Goal: Transaction & Acquisition: Purchase product/service

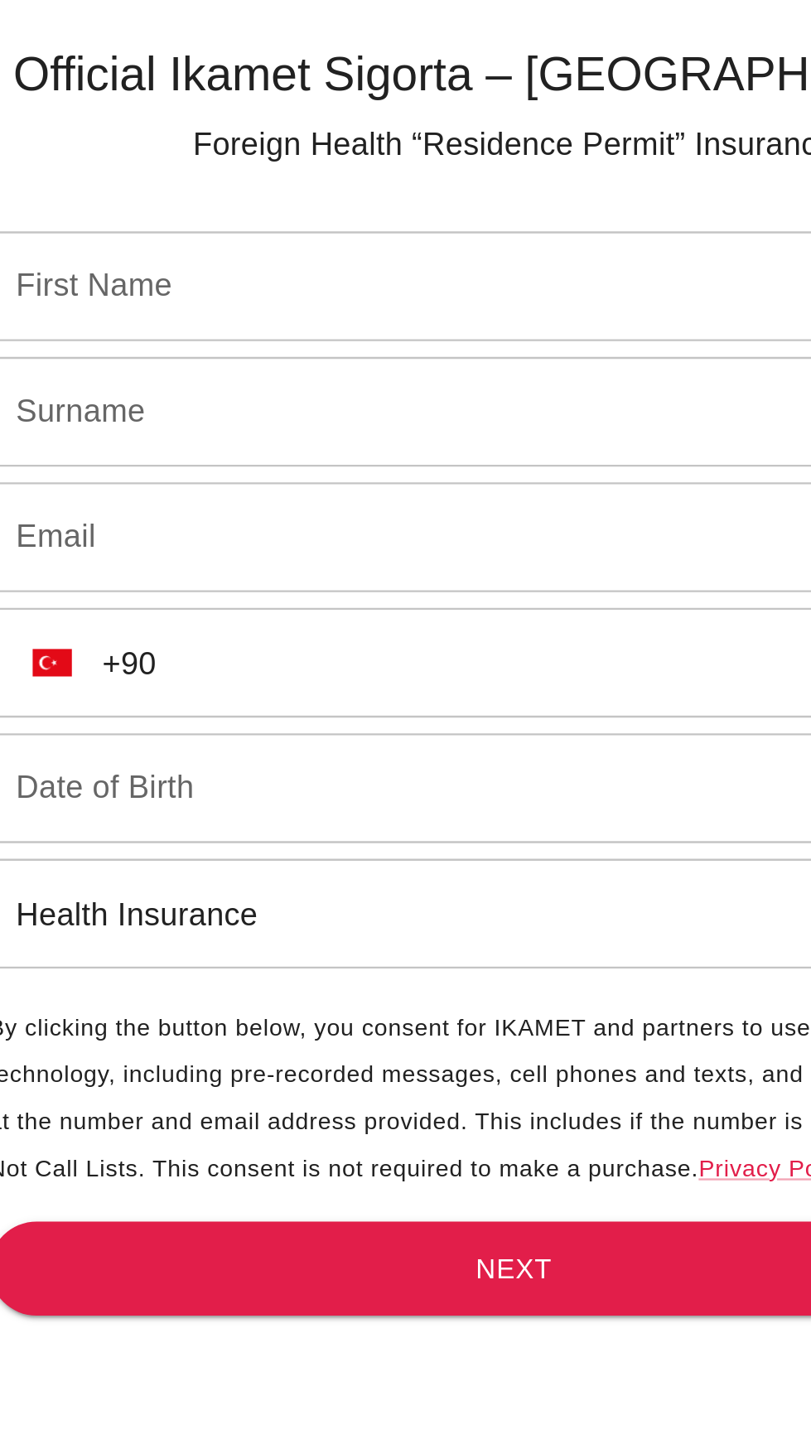
click at [310, 162] on input "First Name" at bounding box center [380, 164] width 393 height 46
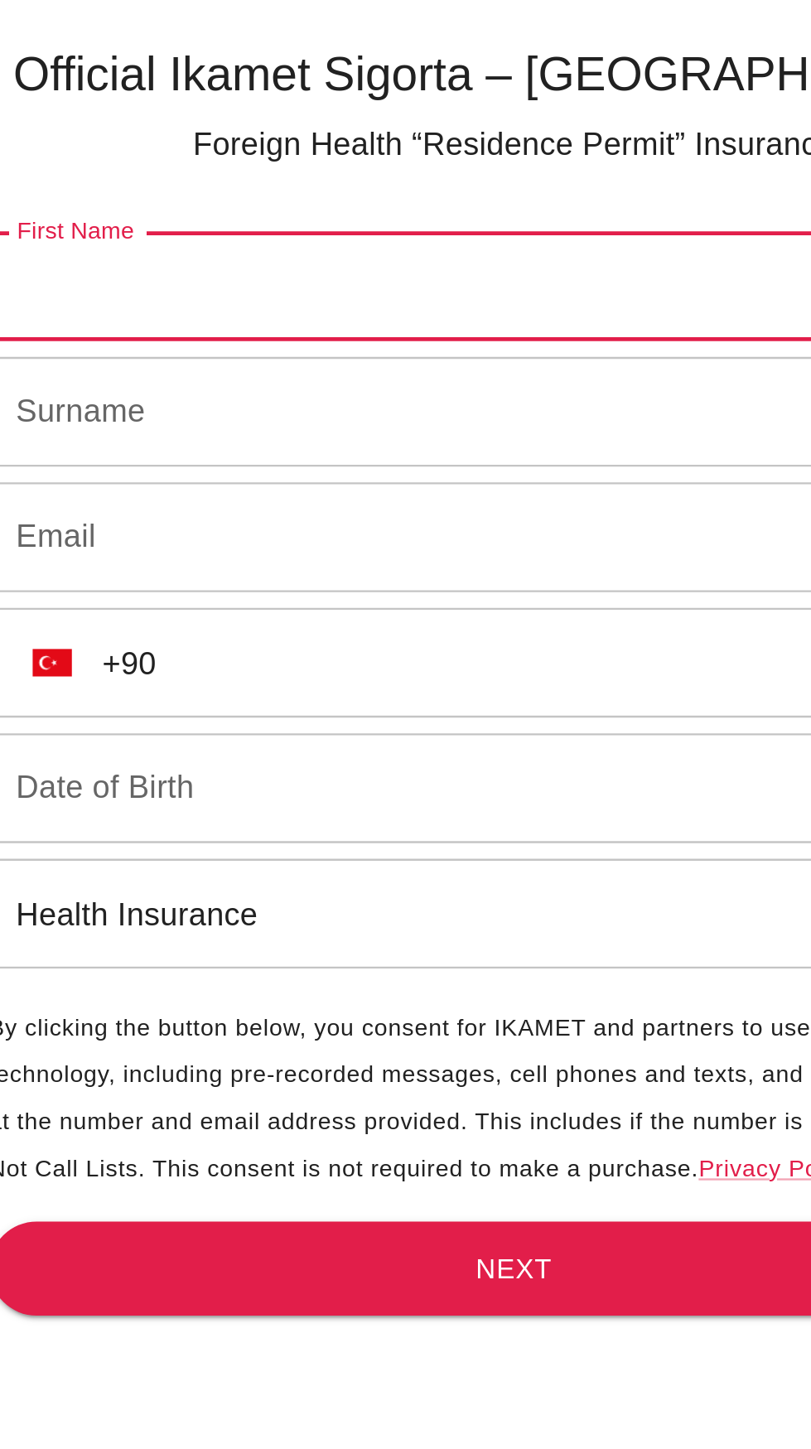
type input "[PERSON_NAME]"
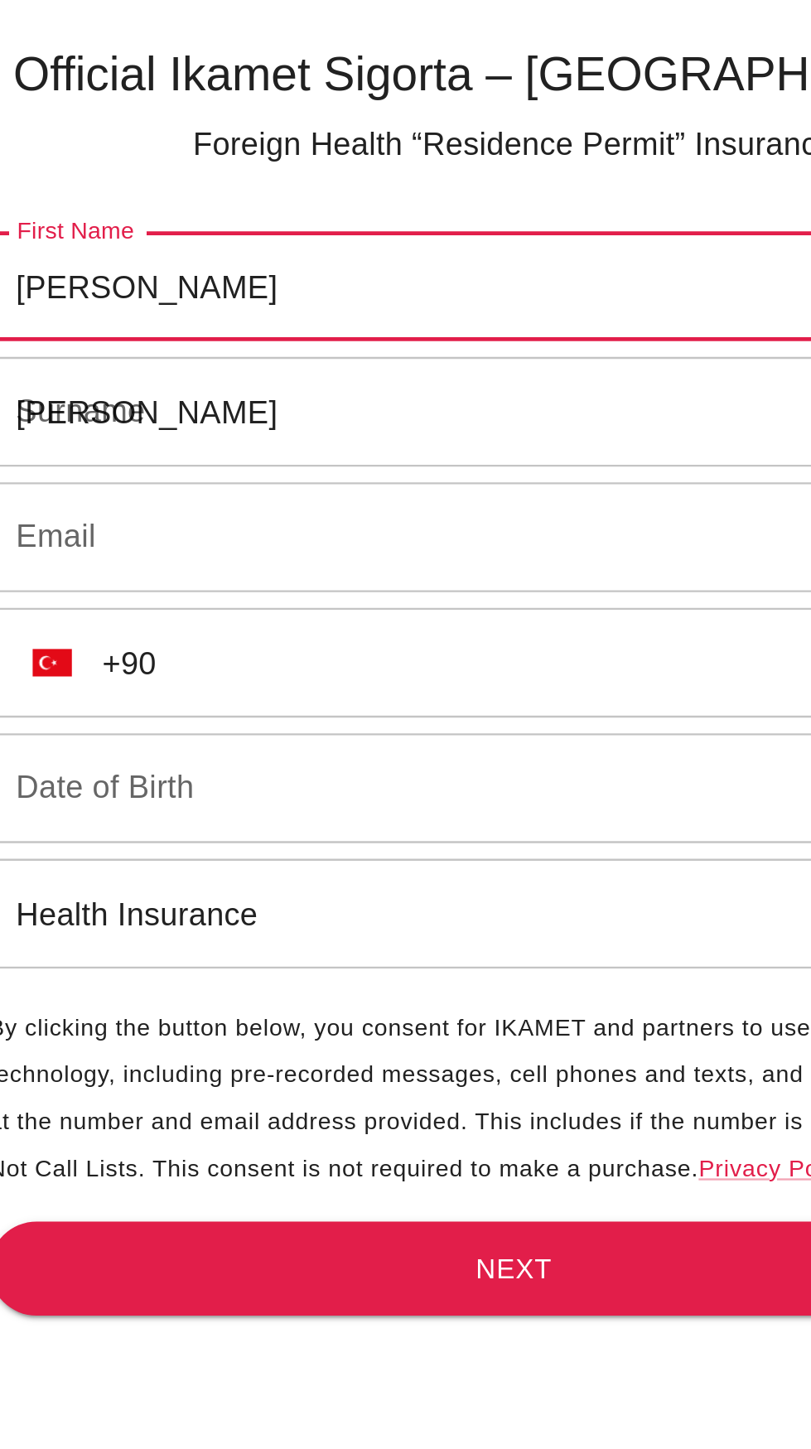
type input "[EMAIL_ADDRESS][DOMAIN_NAME]"
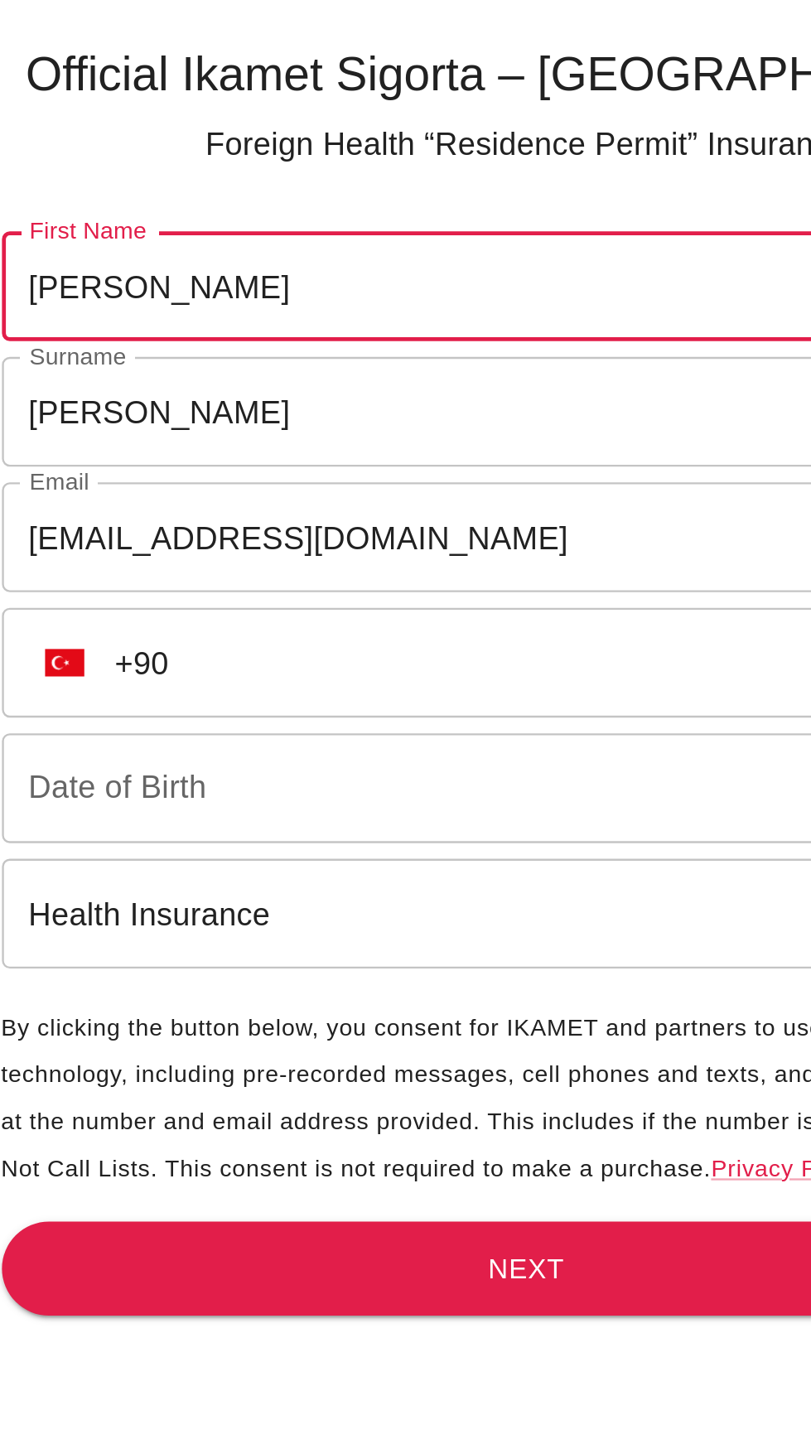
click at [374, 322] on input "+90" at bounding box center [404, 323] width 345 height 46
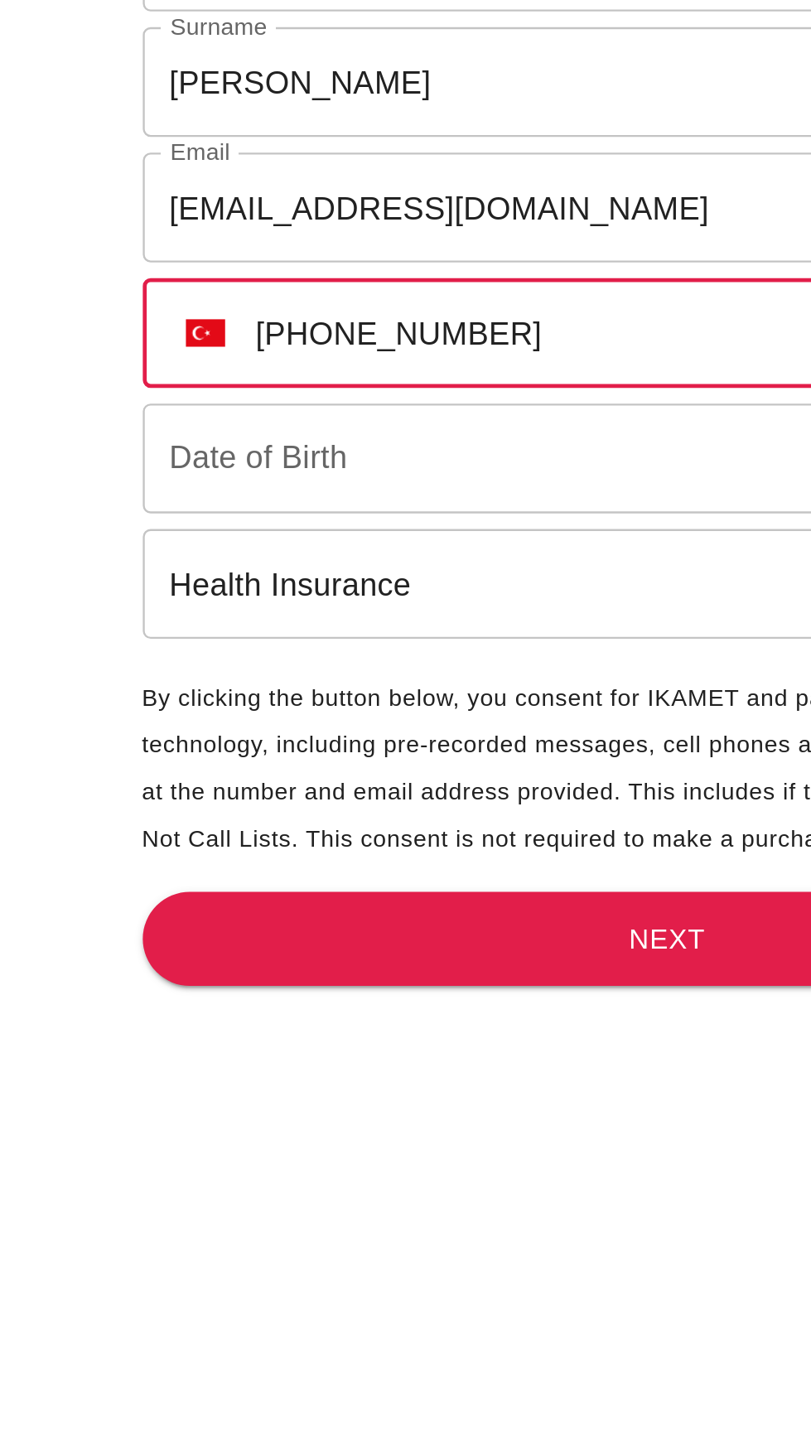
type input "[PHONE_NUMBER]"
click at [311, 374] on input "Date of Birth" at bounding box center [406, 376] width 444 height 46
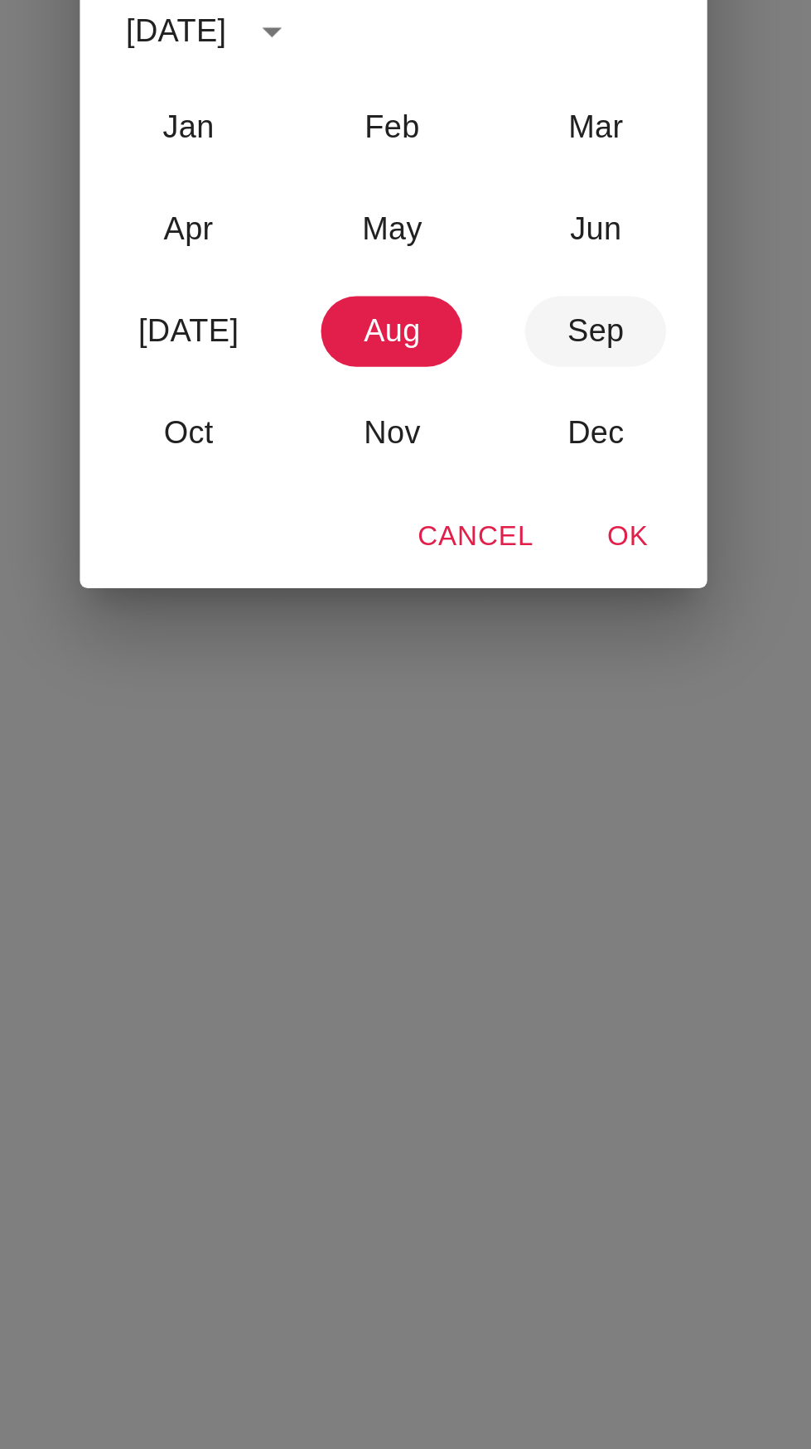
click at [497, 796] on button "Sep" at bounding box center [492, 791] width 60 height 30
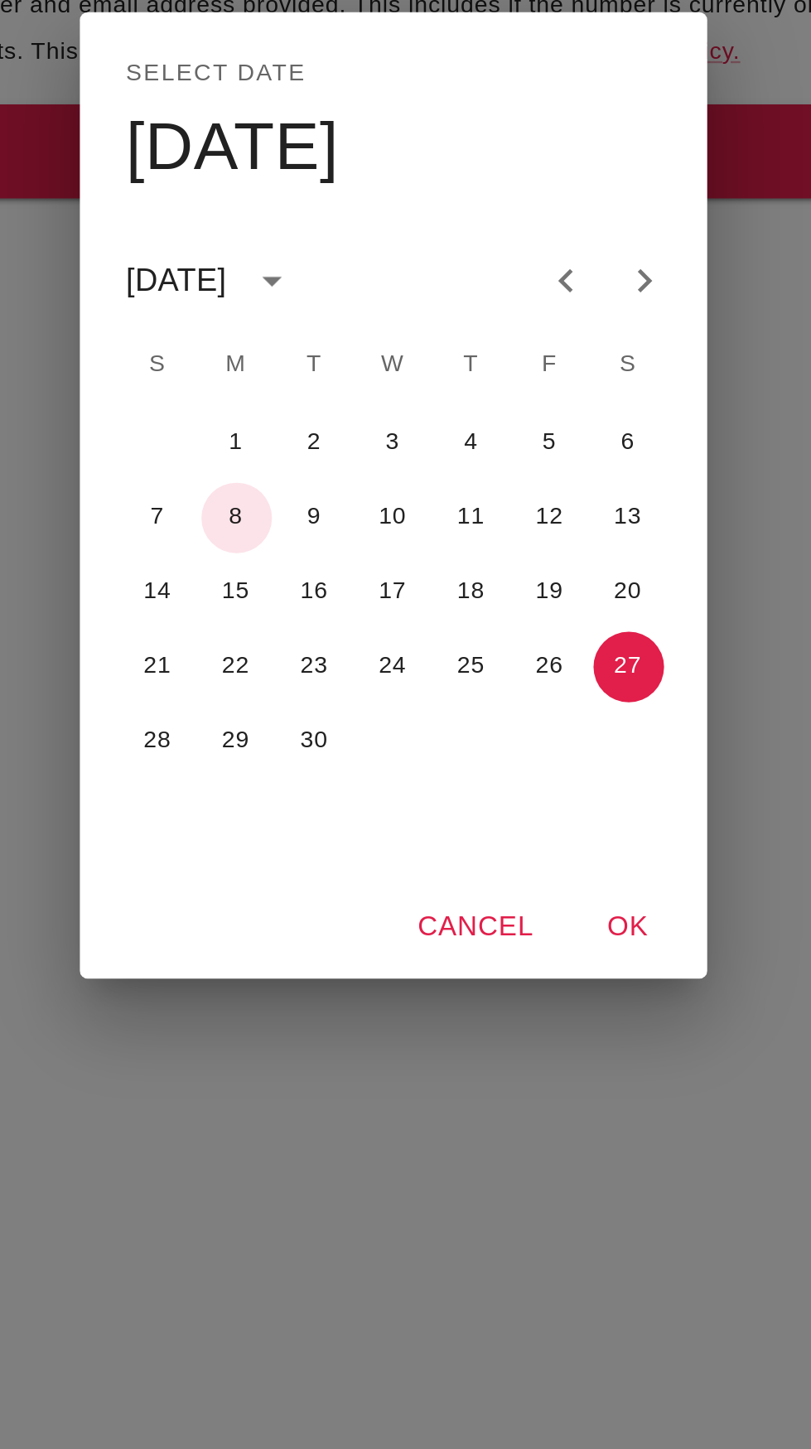
click at [345, 737] on button "8" at bounding box center [340, 734] width 30 height 30
type input "[DATE]"
click at [365, 634] on icon "calendar view is open, switch to year view" at bounding box center [355, 634] width 20 height 20
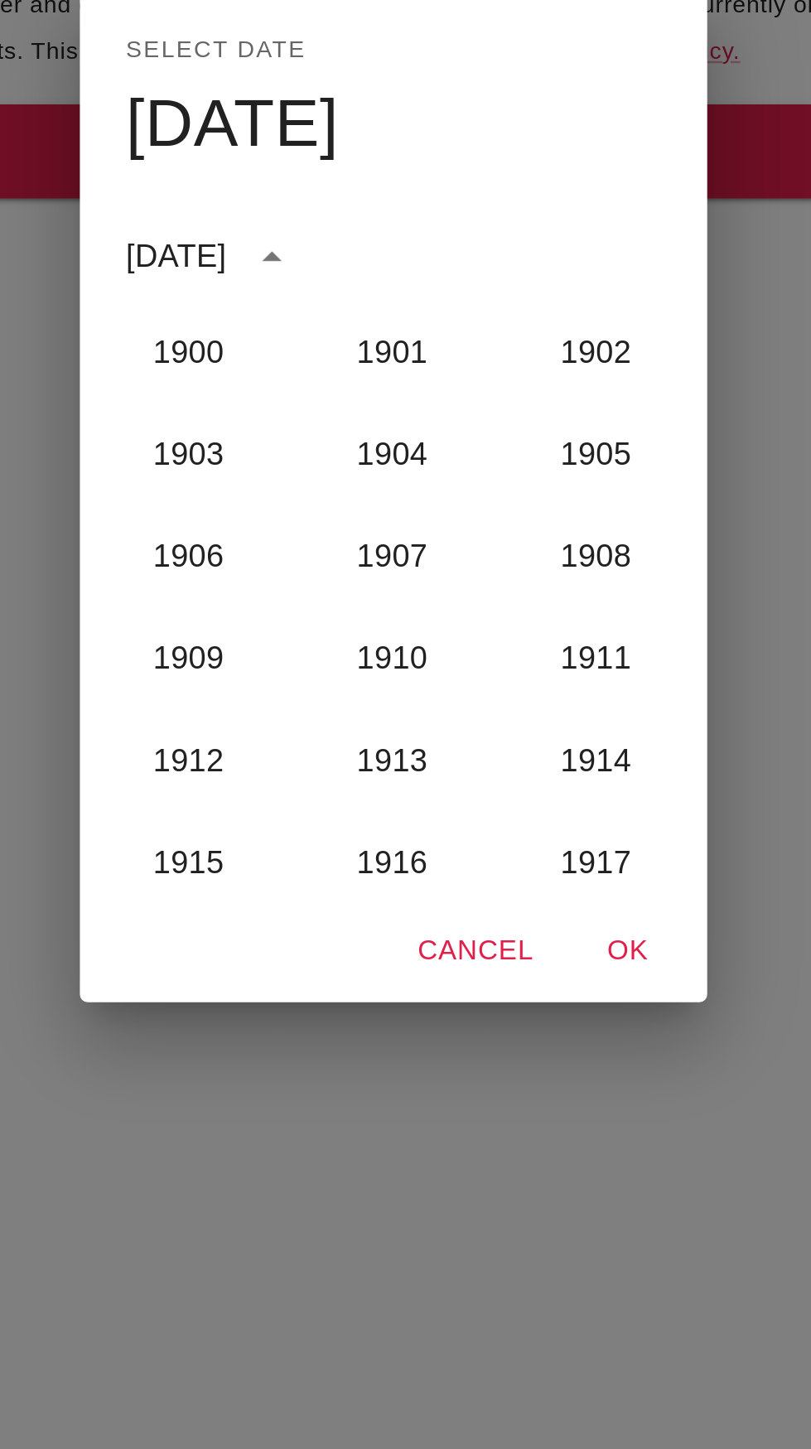
scroll to position [1662, 0]
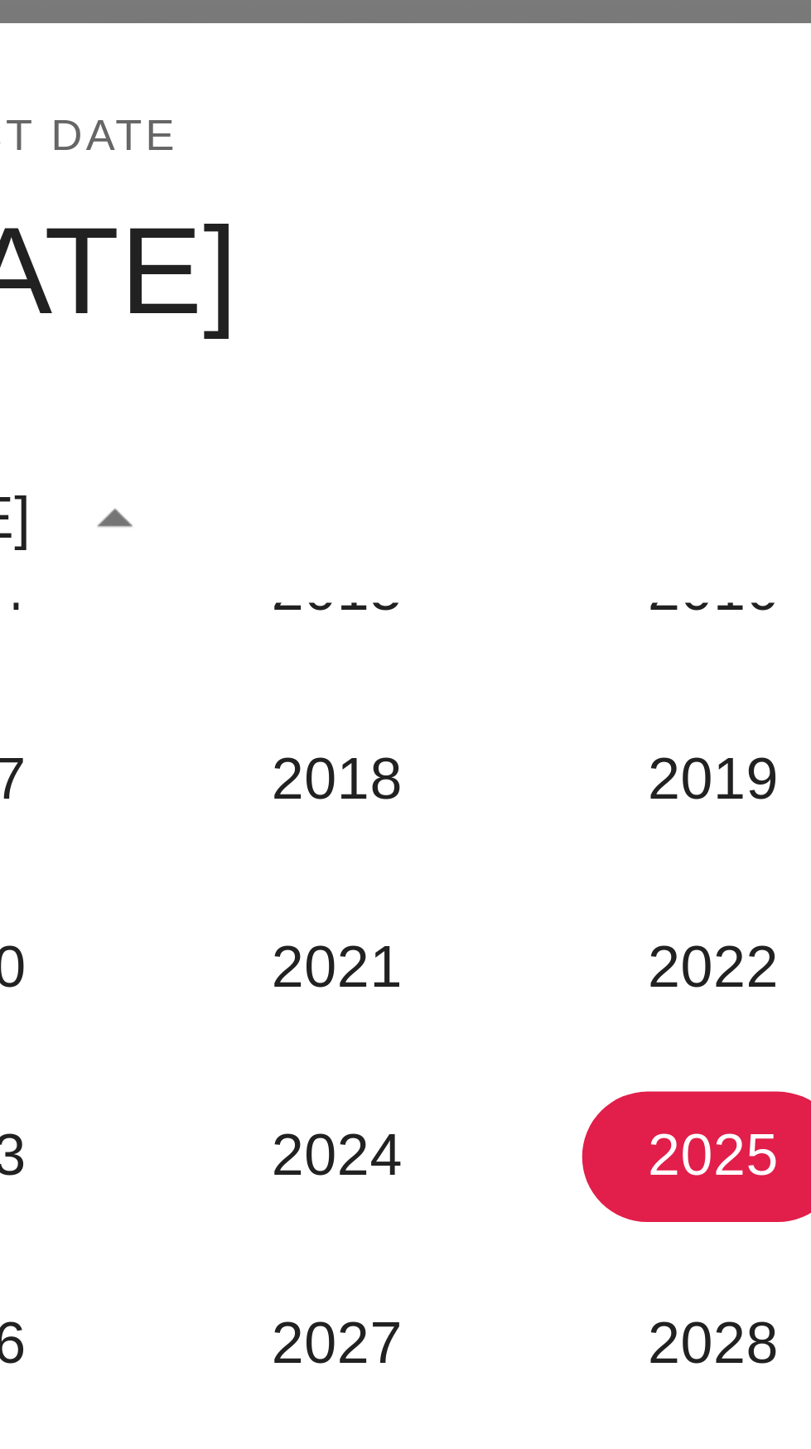
click at [365, 630] on icon "year view is open, switch to calendar view" at bounding box center [355, 624] width 20 height 20
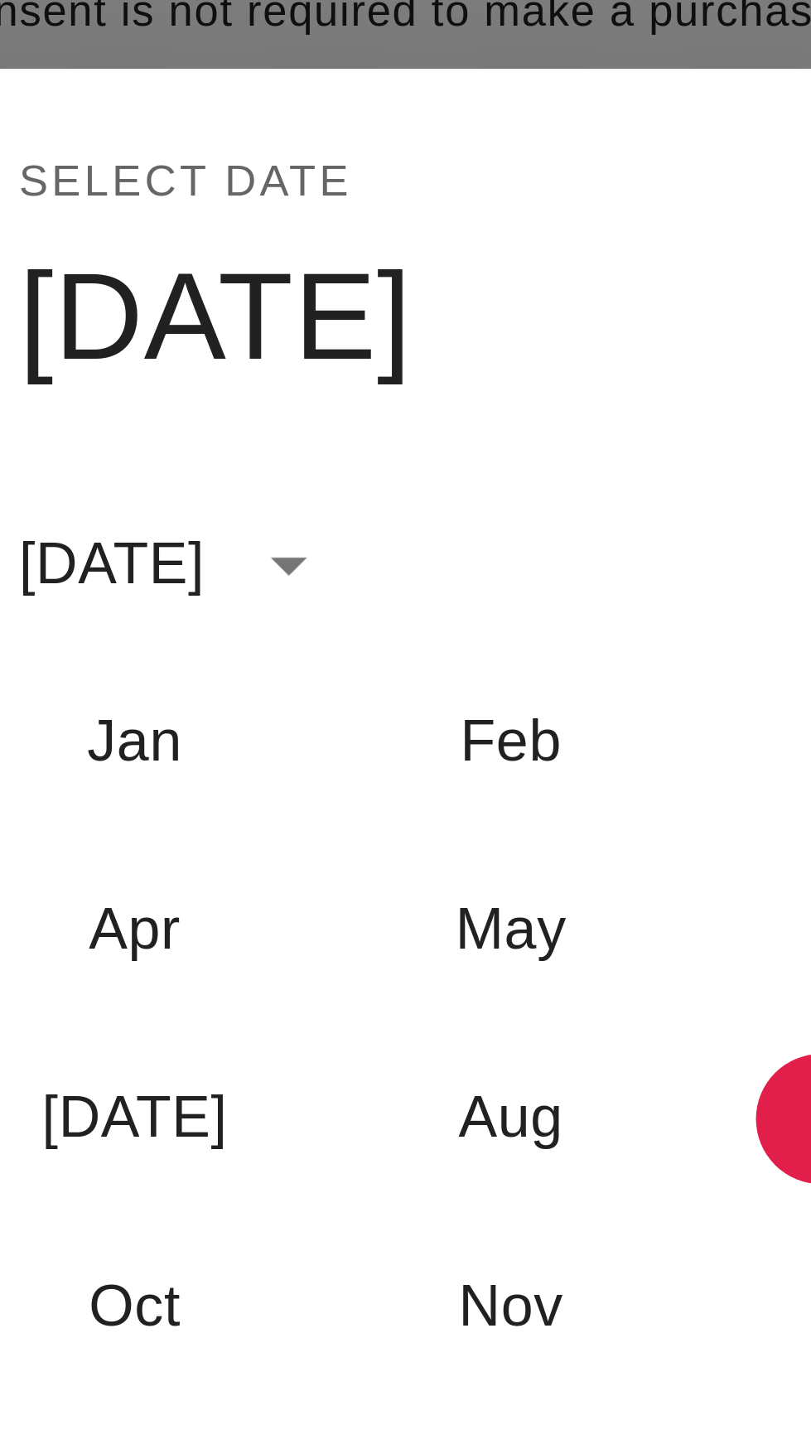
click at [359, 666] on icon "calendar view is open, switch to year view" at bounding box center [355, 664] width 8 height 4
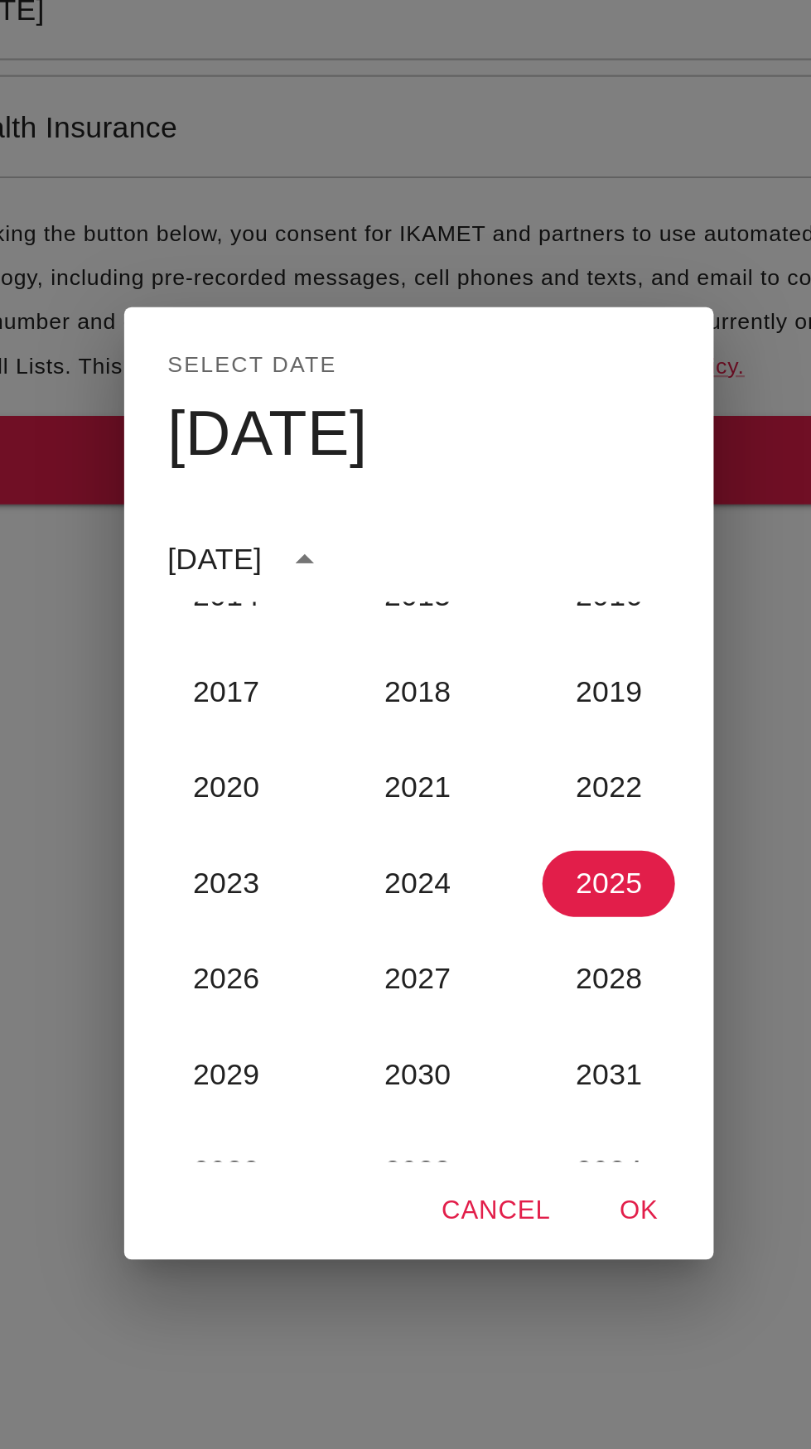
click at [269, 968] on div "Select date Mon, Sep [DATE] 1900 1901 1902 1903 1904 1905 1906 1907 1908 1909 1…" at bounding box center [405, 724] width 811 height 1449
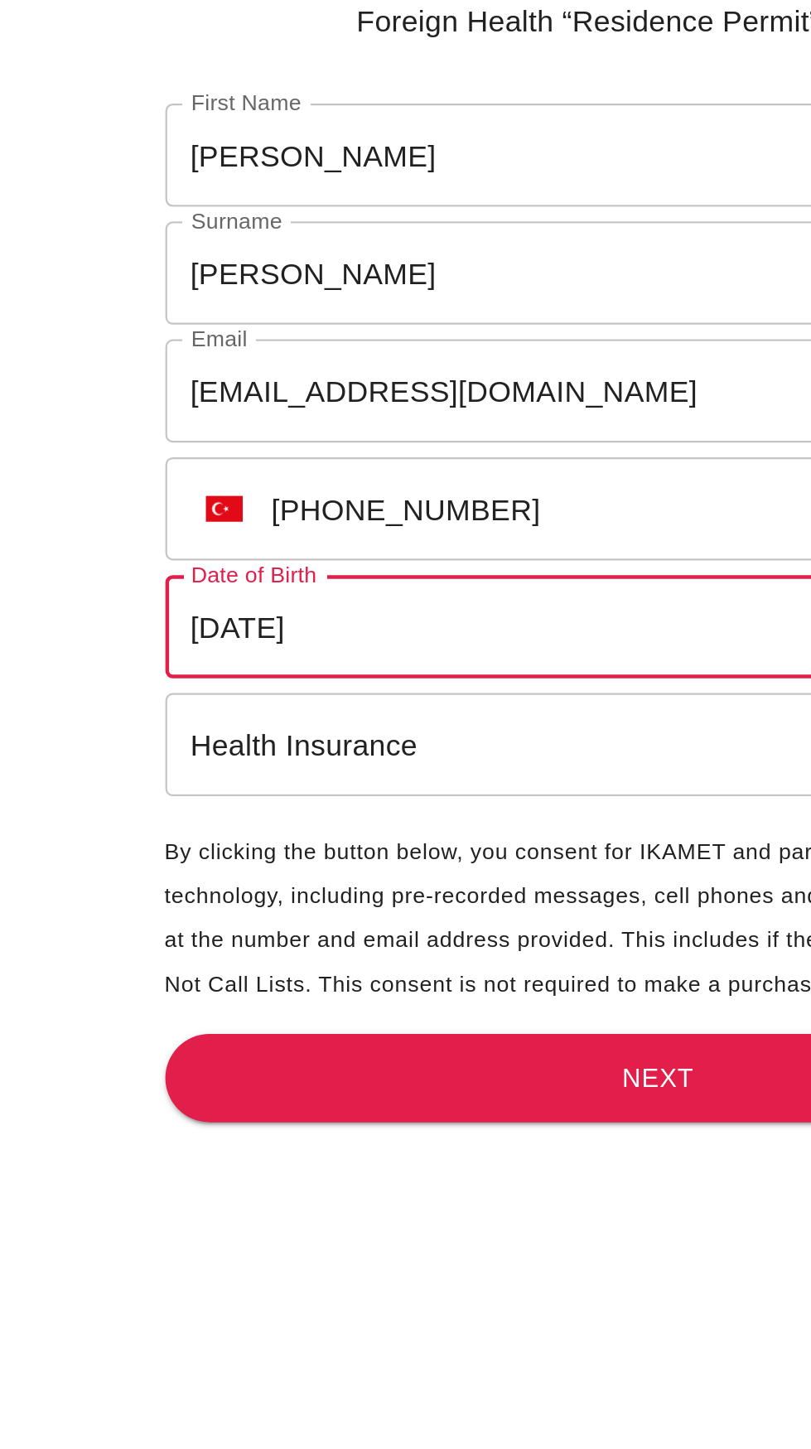
click at [344, 368] on input "[DATE]" at bounding box center [406, 376] width 444 height 46
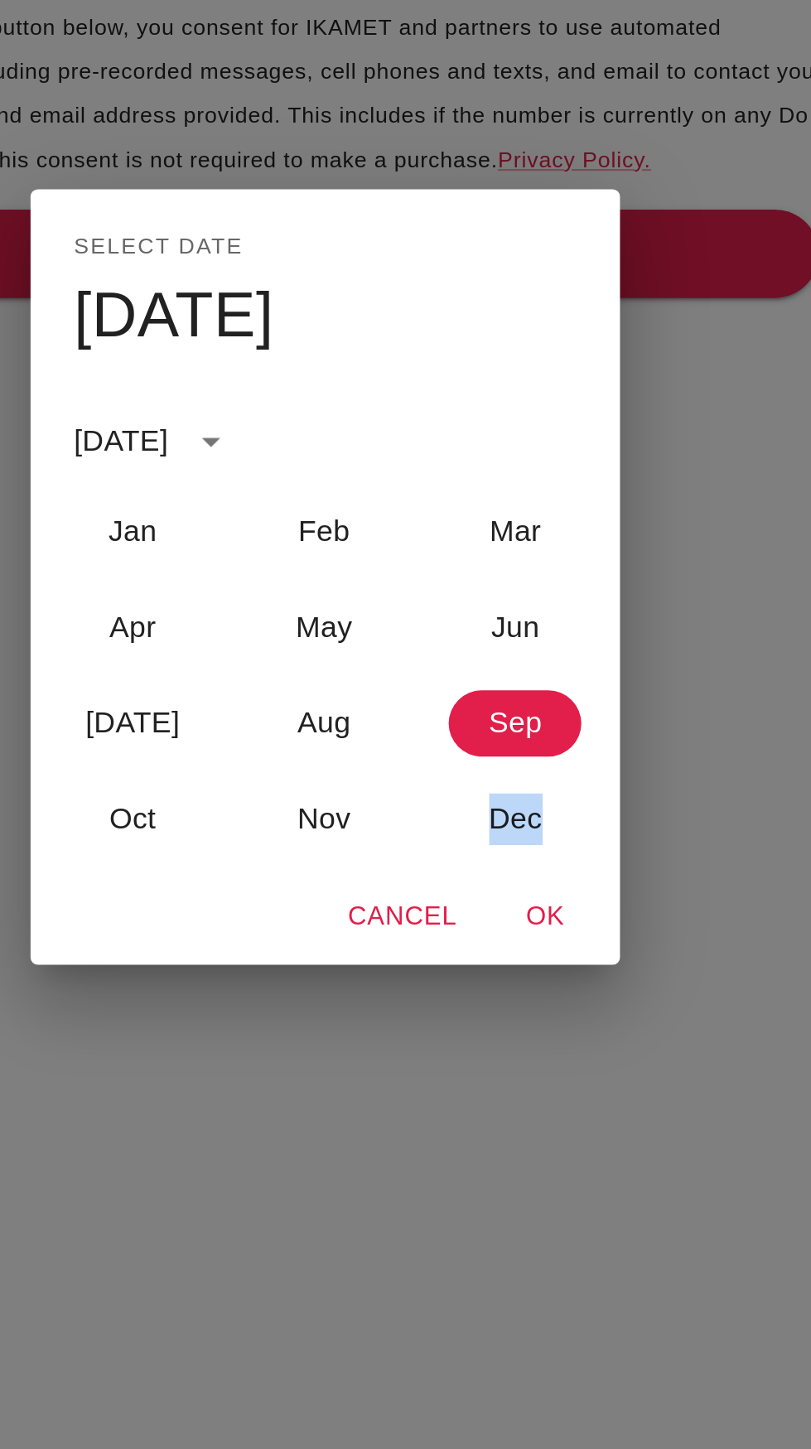
click at [517, 881] on button "OK" at bounding box center [505, 877] width 53 height 31
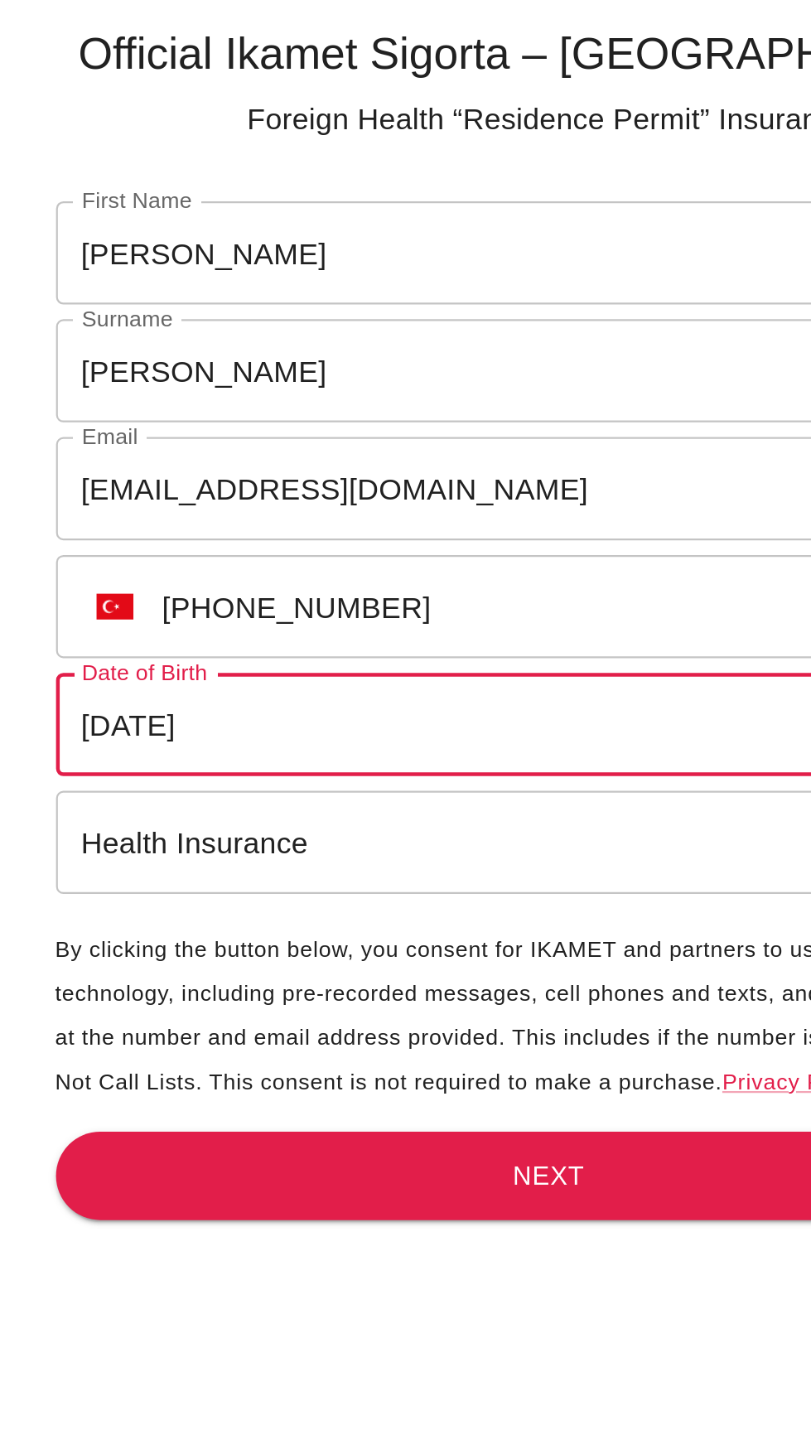
click at [354, 429] on body "Official Ikamet Sigorta – [DEMOGRAPHIC_DATA] Foreign Health “Residence Permit” …" at bounding box center [405, 752] width 811 height 1504
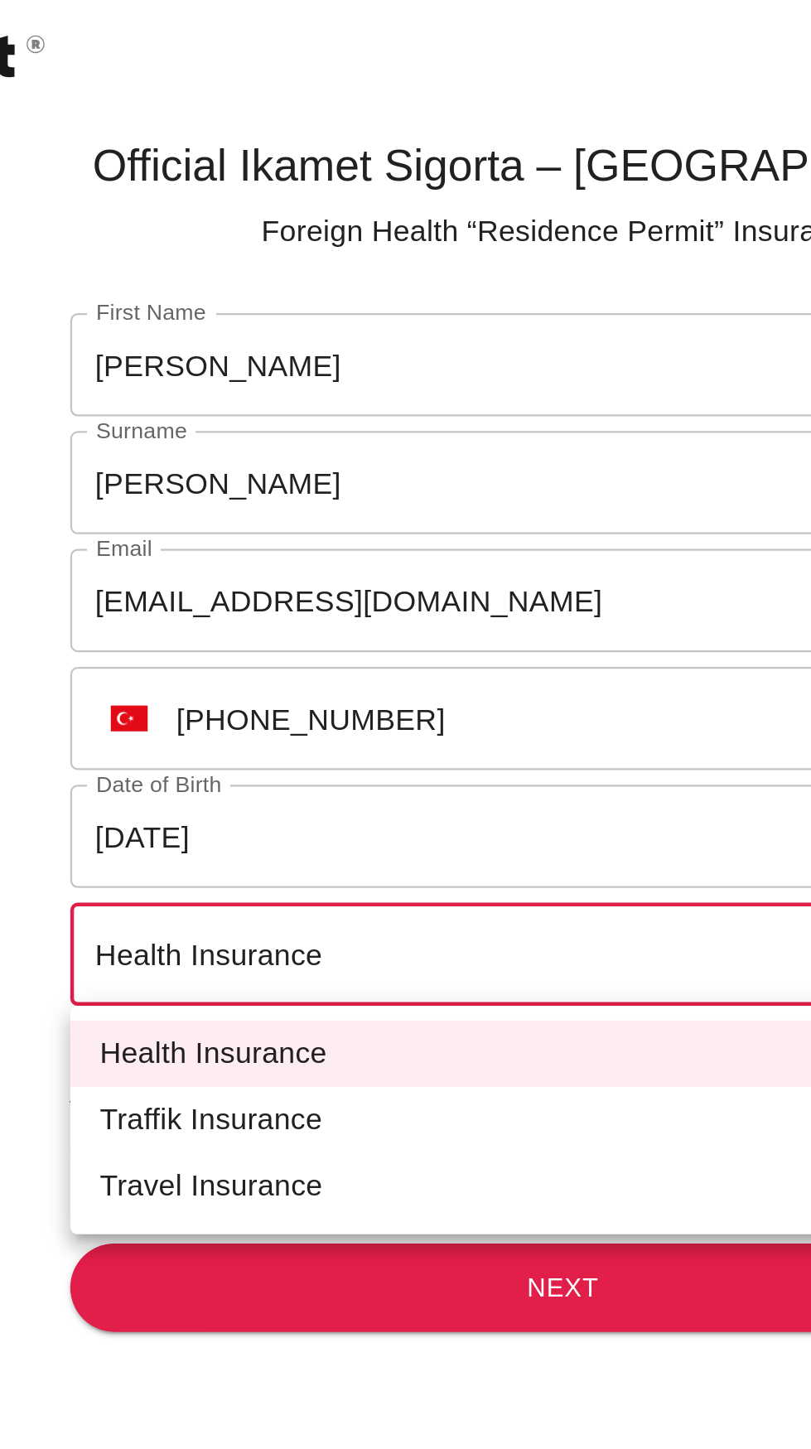
click at [322, 471] on li "Health Insurance" at bounding box center [406, 474] width 444 height 30
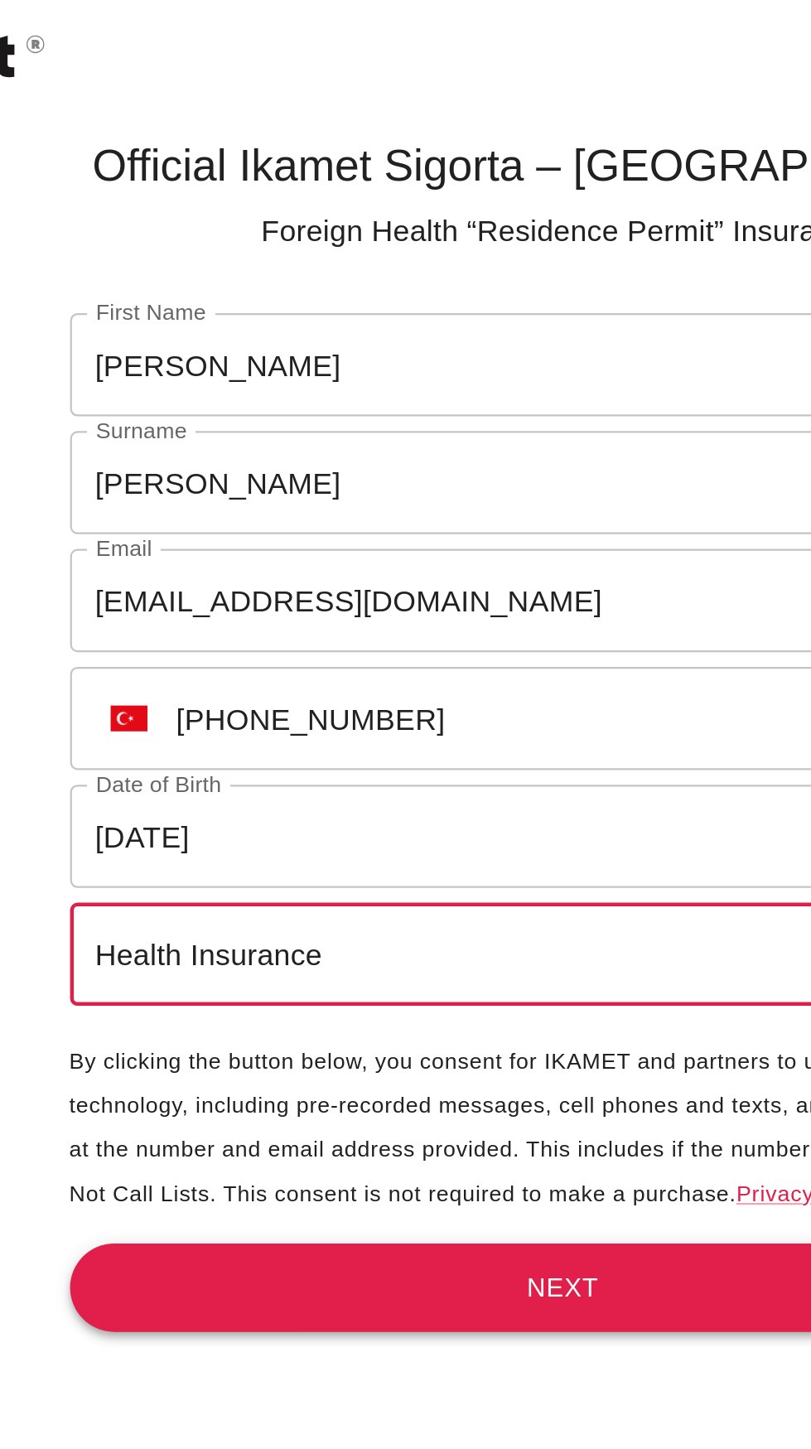
click at [420, 578] on button "Next" at bounding box center [406, 579] width 444 height 41
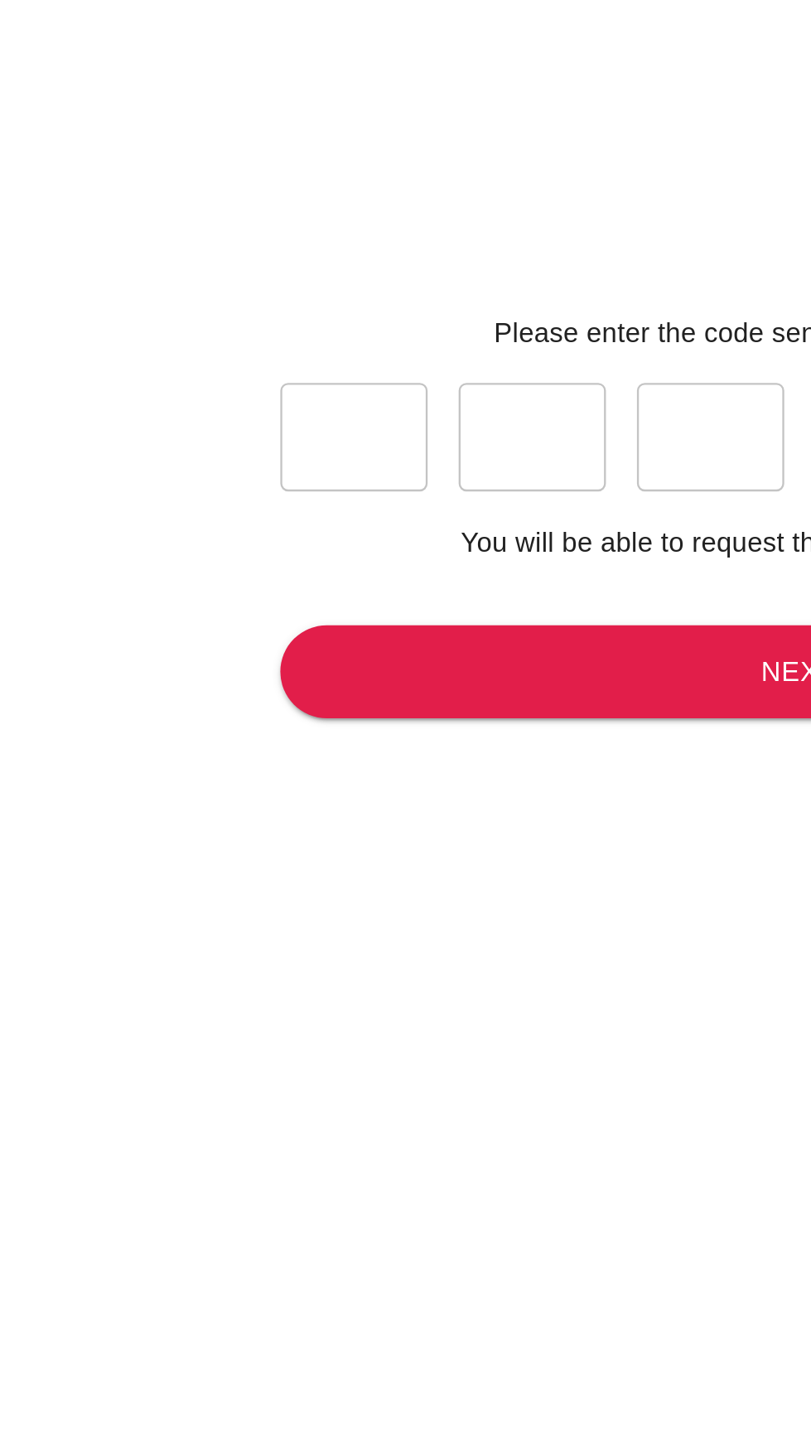
click at [223, 728] on input "text" at bounding box center [215, 704] width 63 height 46
type input "3"
type input "8"
type input "1"
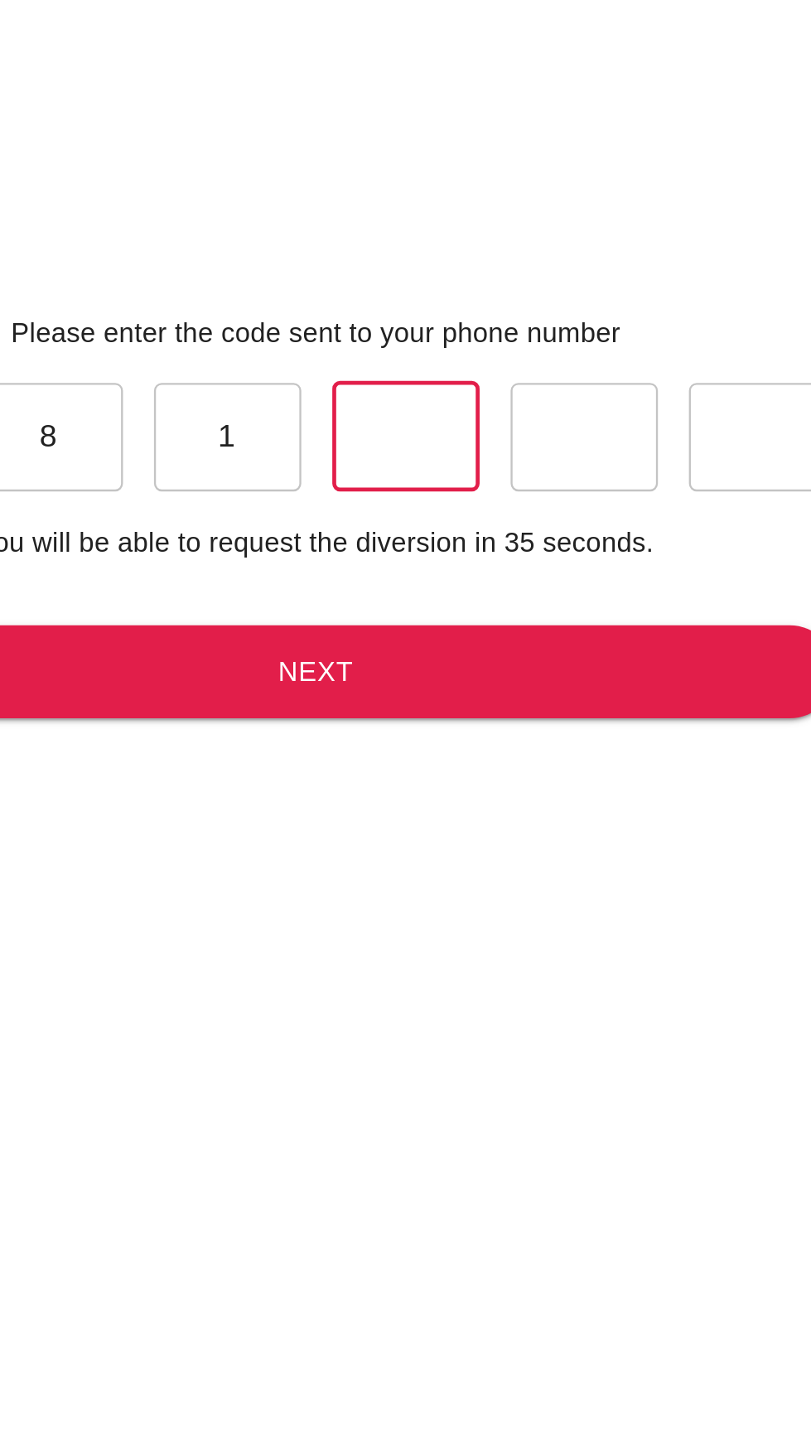
type input "6"
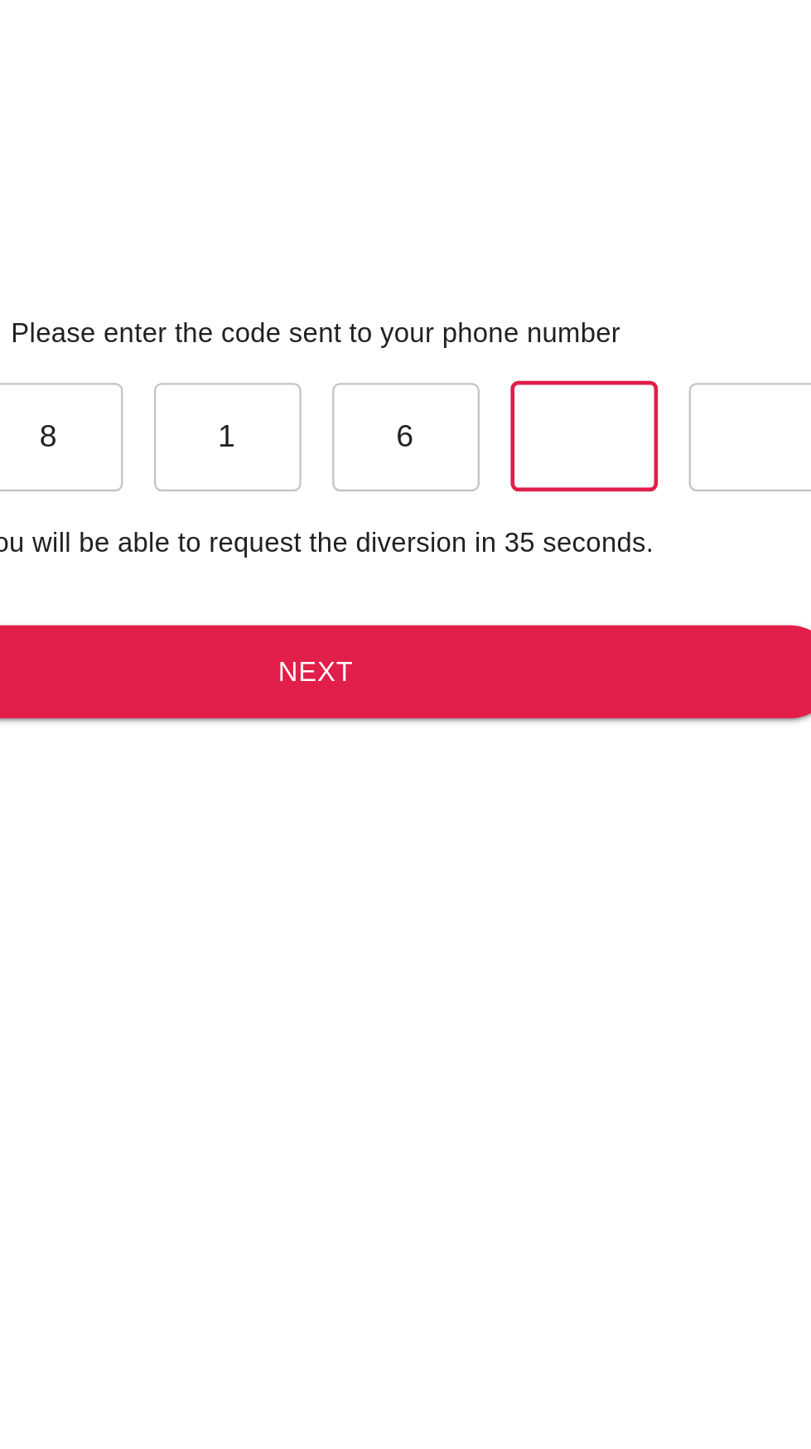
type input "0"
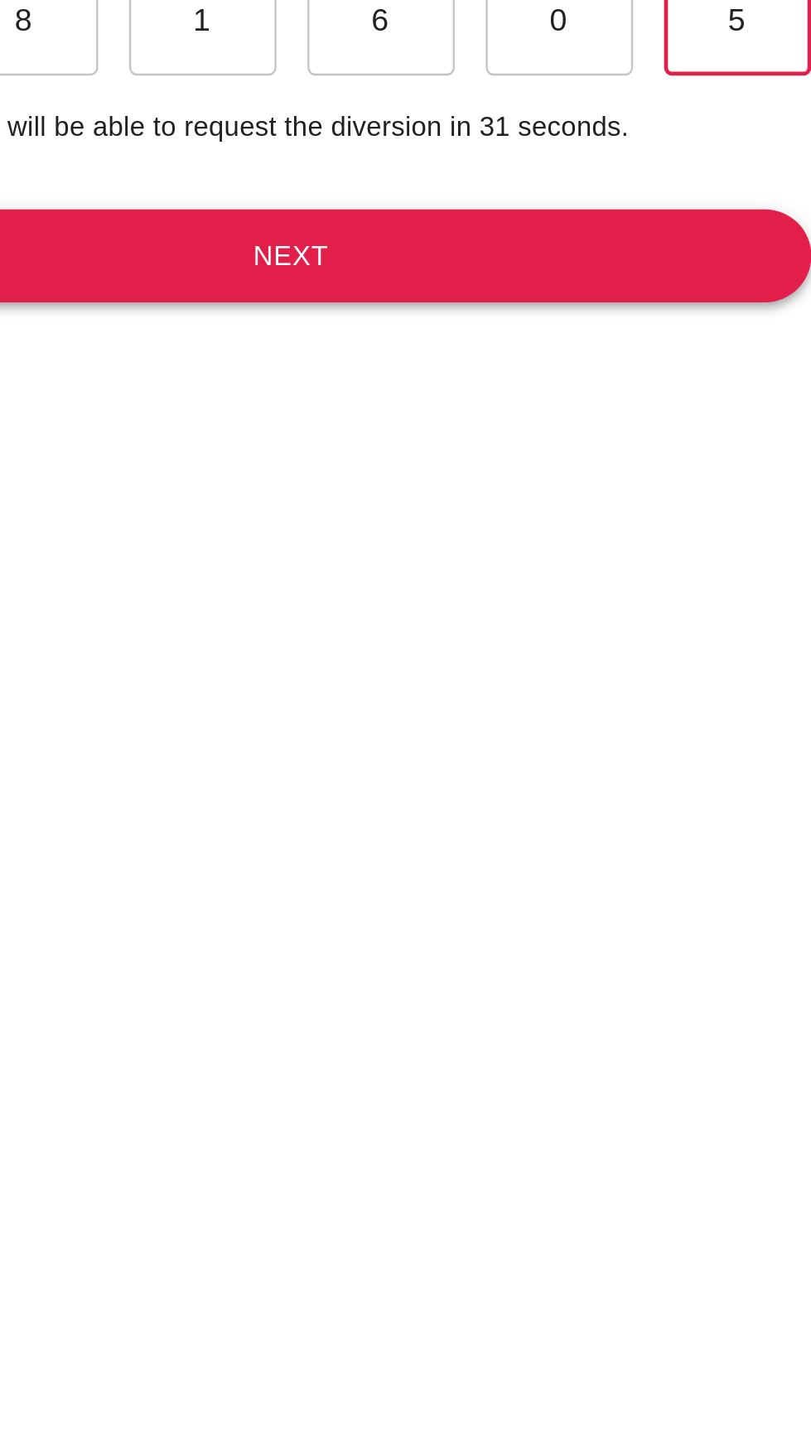
type input "5"
click at [411, 825] on button "Next" at bounding box center [406, 805] width 444 height 41
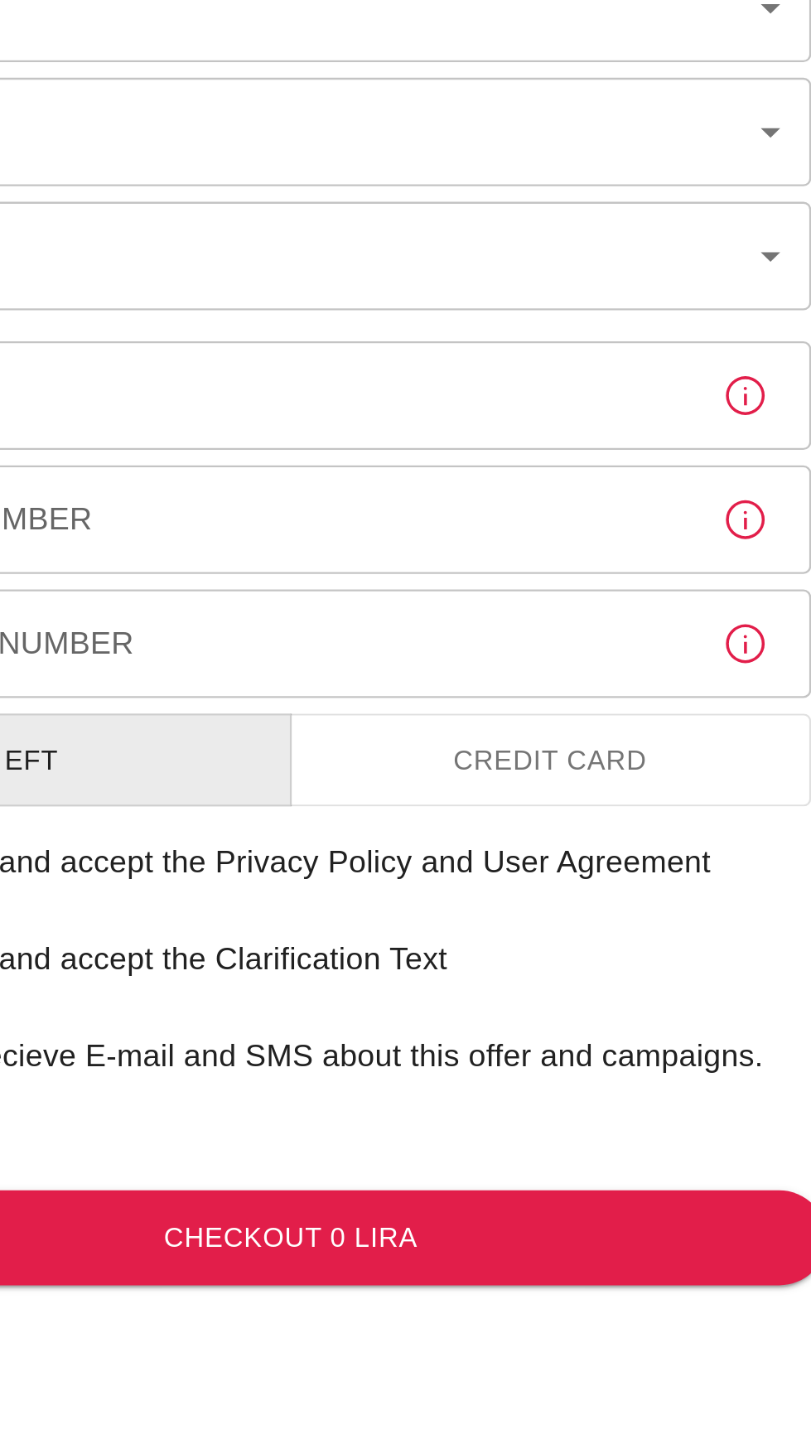
type input "b7343ef8-d55e-4554-96a8-76e30347e985"
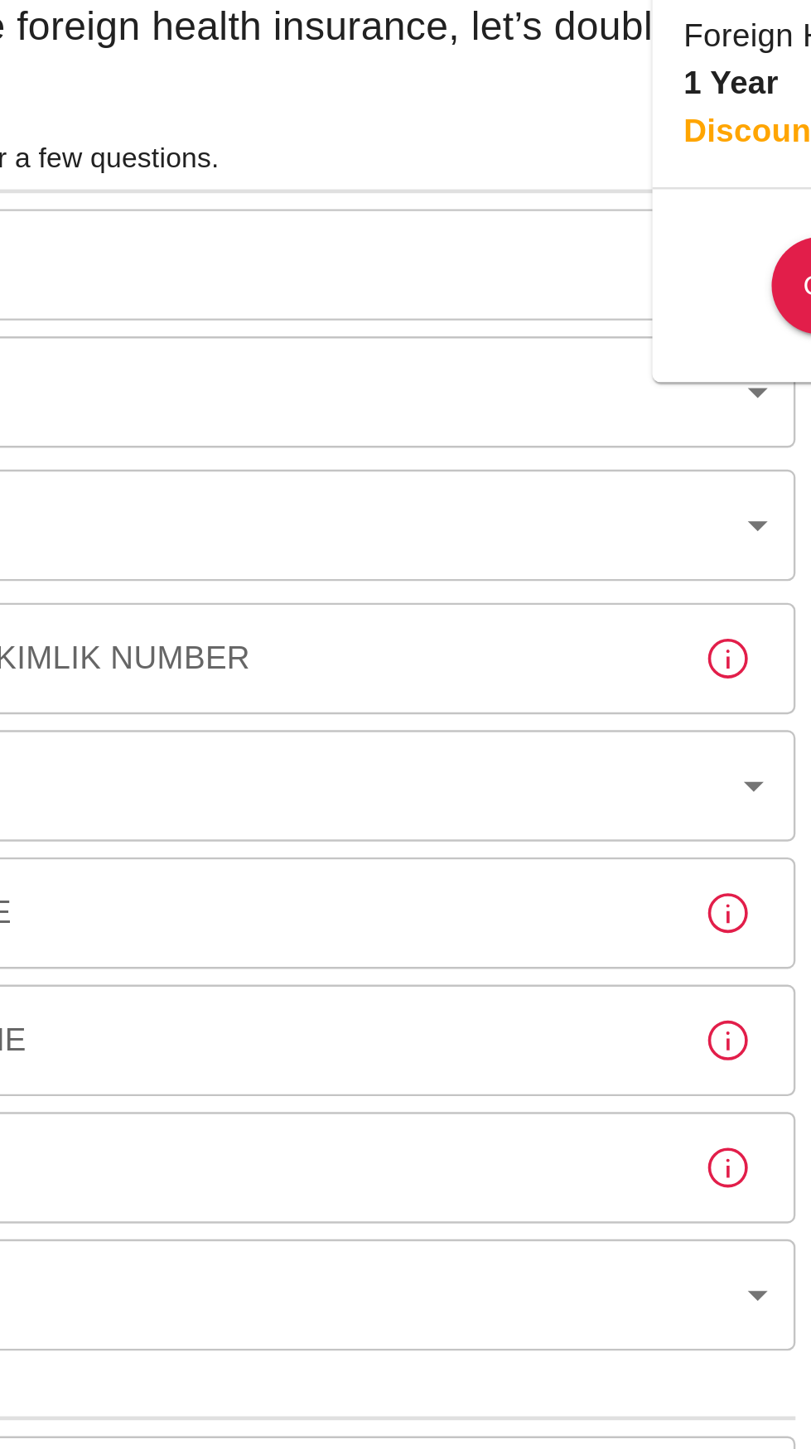
click at [471, 176] on input "[DATE]" at bounding box center [406, 174] width 444 height 46
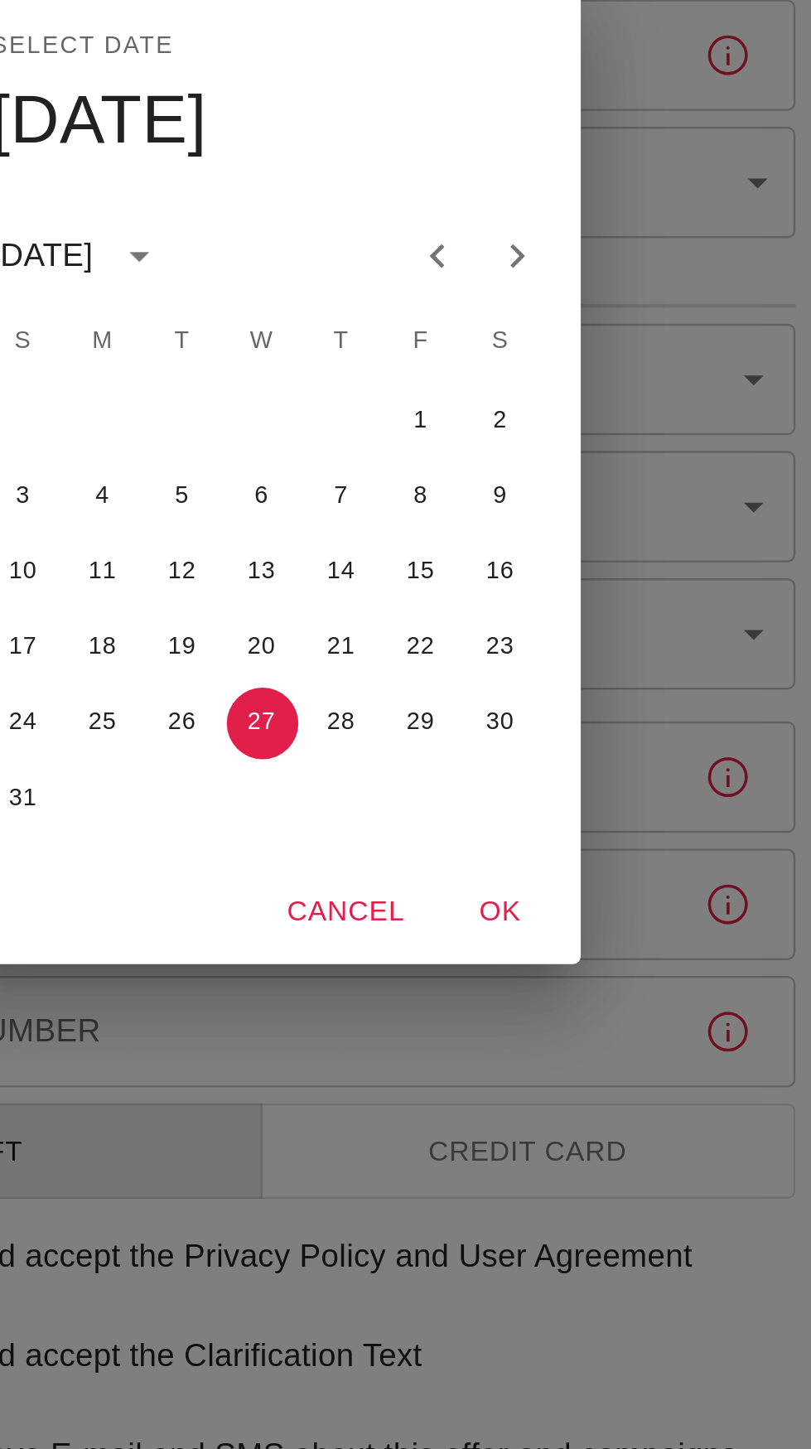
click at [359, 634] on icon "calendar view is open, switch to year view" at bounding box center [355, 634] width 8 height 4
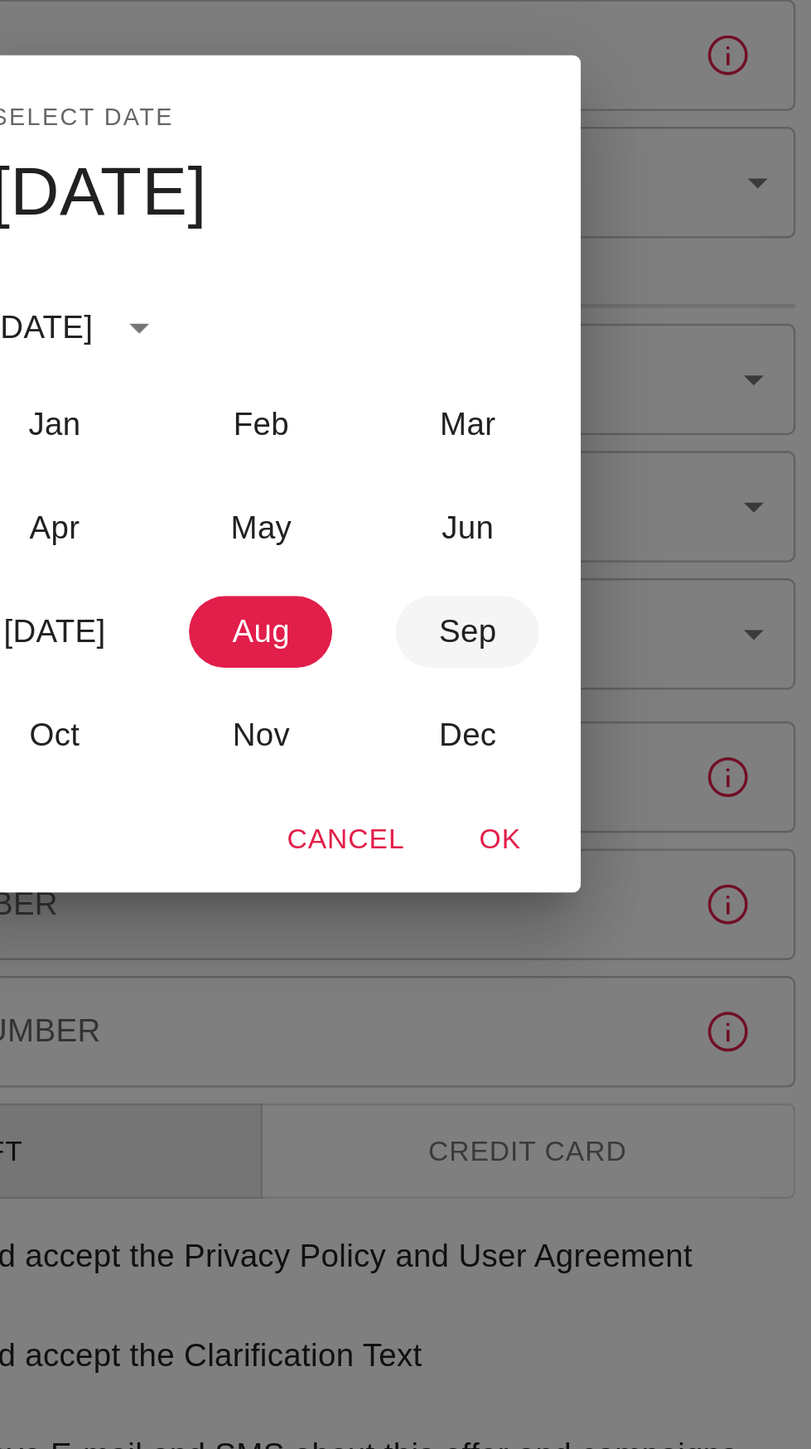
click at [496, 797] on button "Sep" at bounding box center [492, 791] width 60 height 30
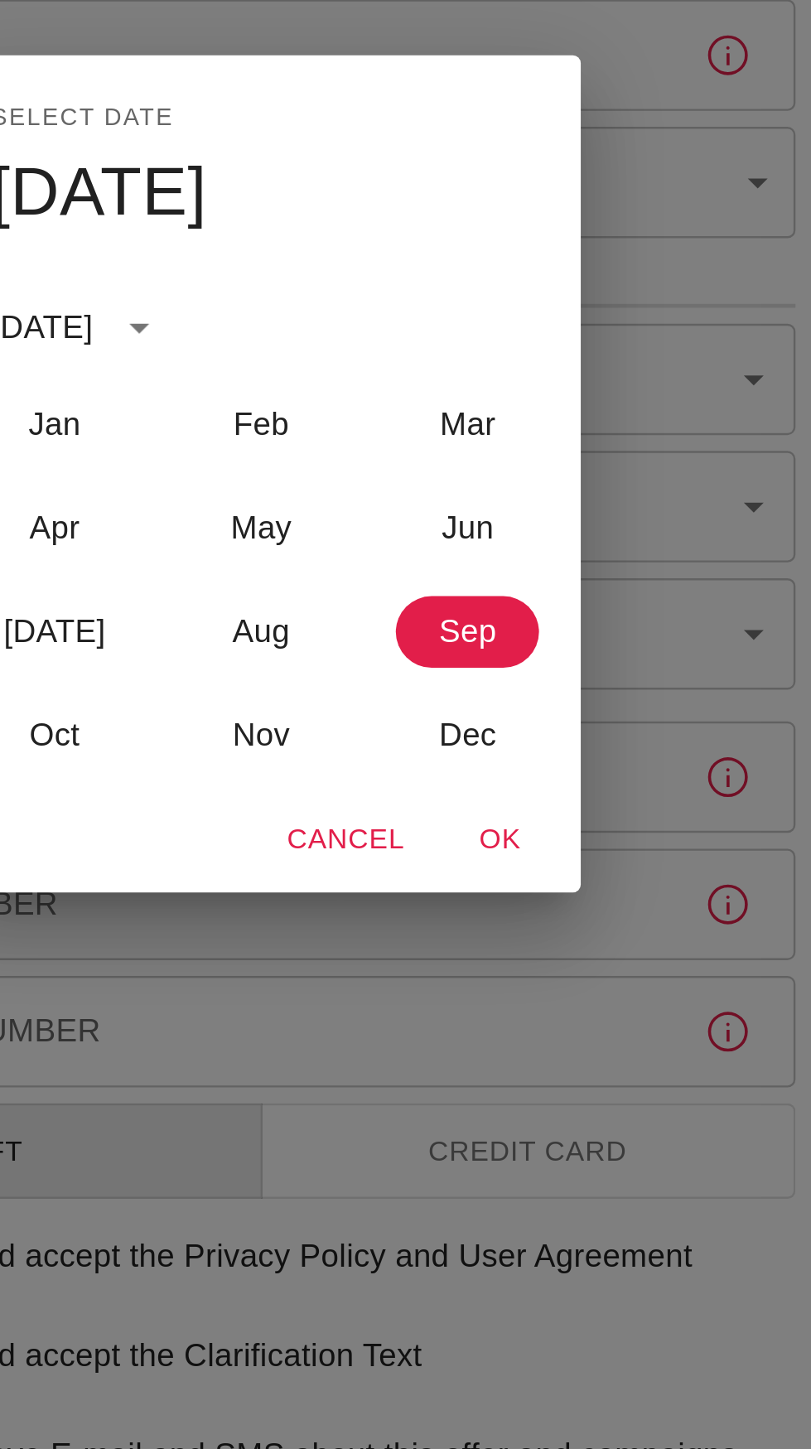
click at [512, 883] on button "OK" at bounding box center [505, 877] width 53 height 31
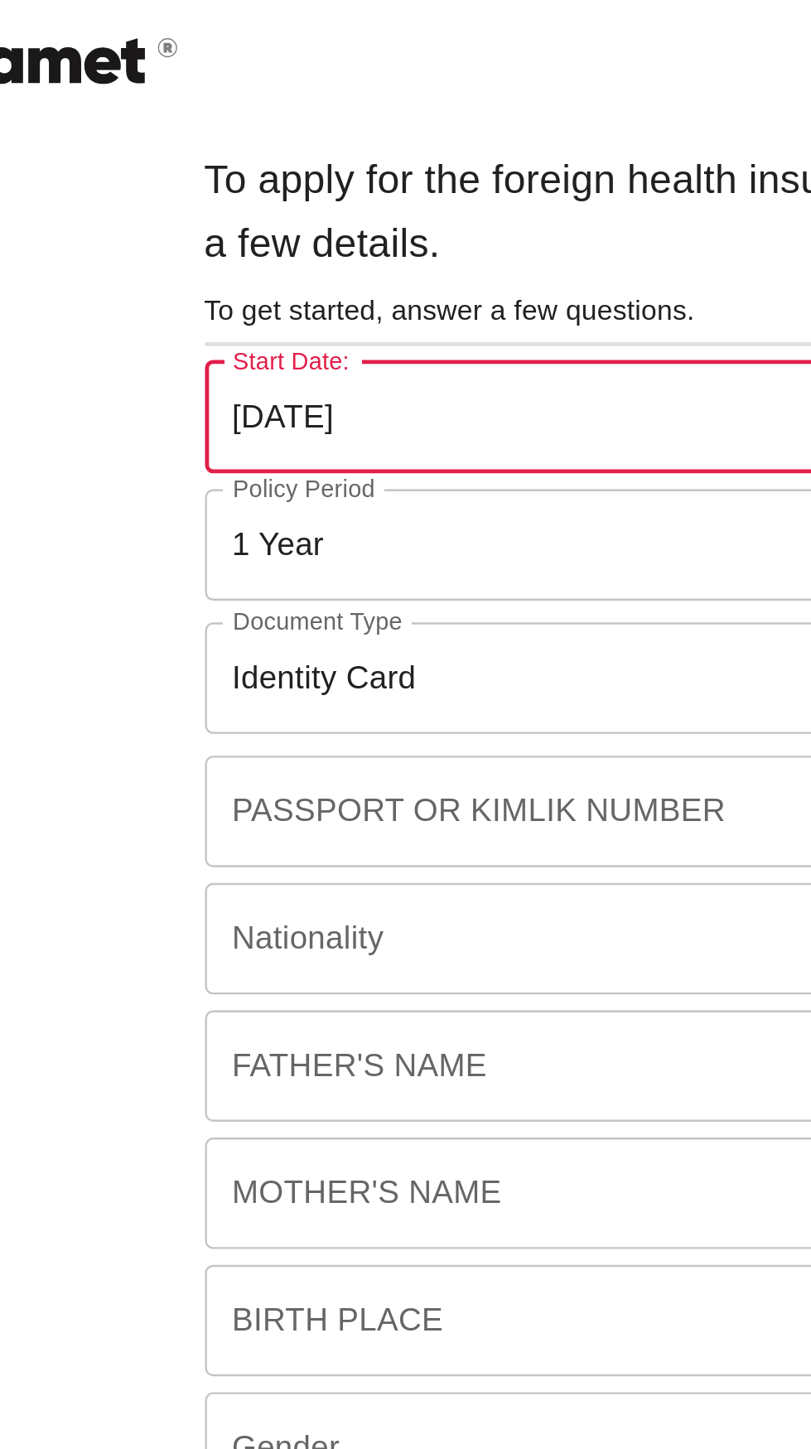
click at [316, 170] on input "[DATE]" at bounding box center [406, 174] width 444 height 46
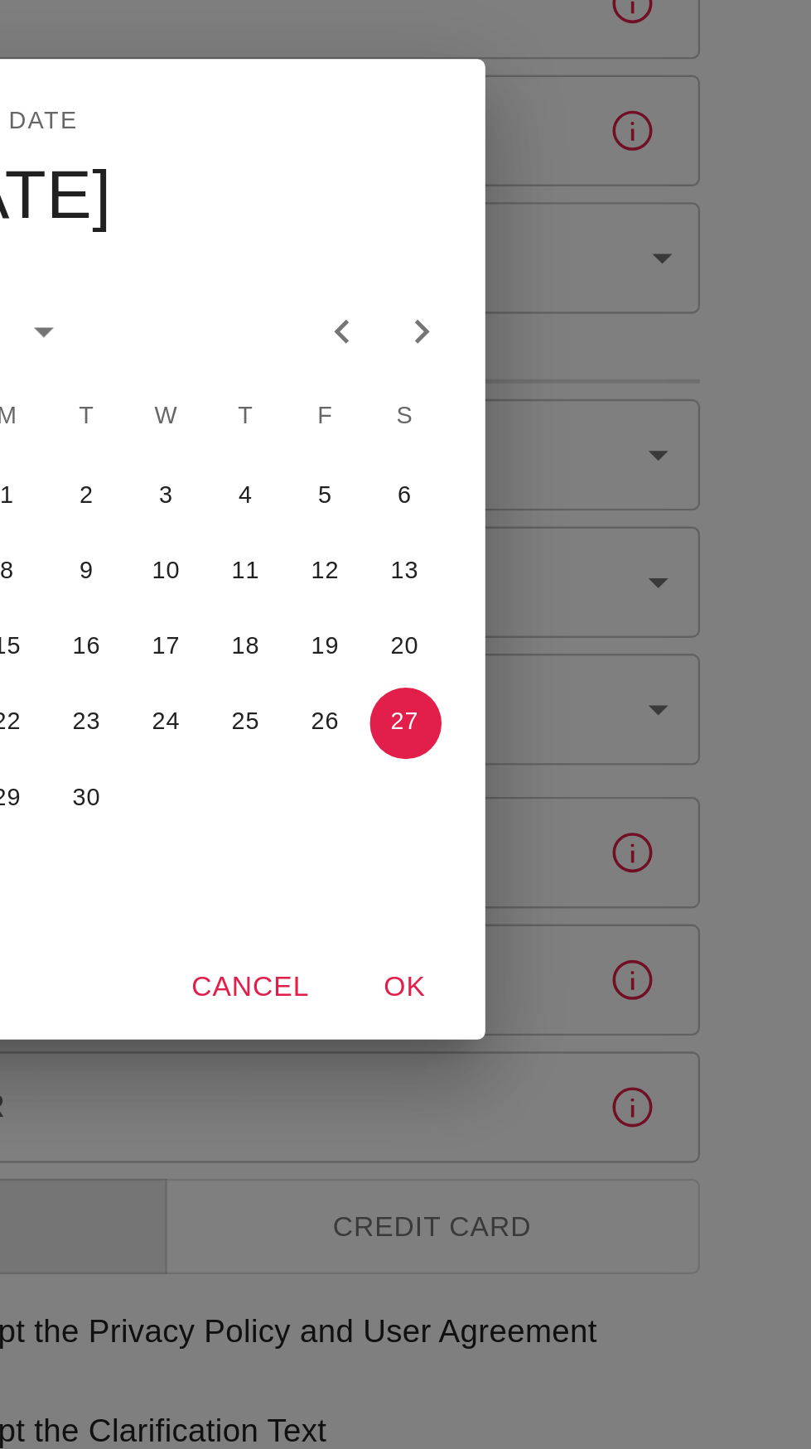
click at [365, 631] on icon "calendar view is open, switch to year view" at bounding box center [355, 634] width 20 height 20
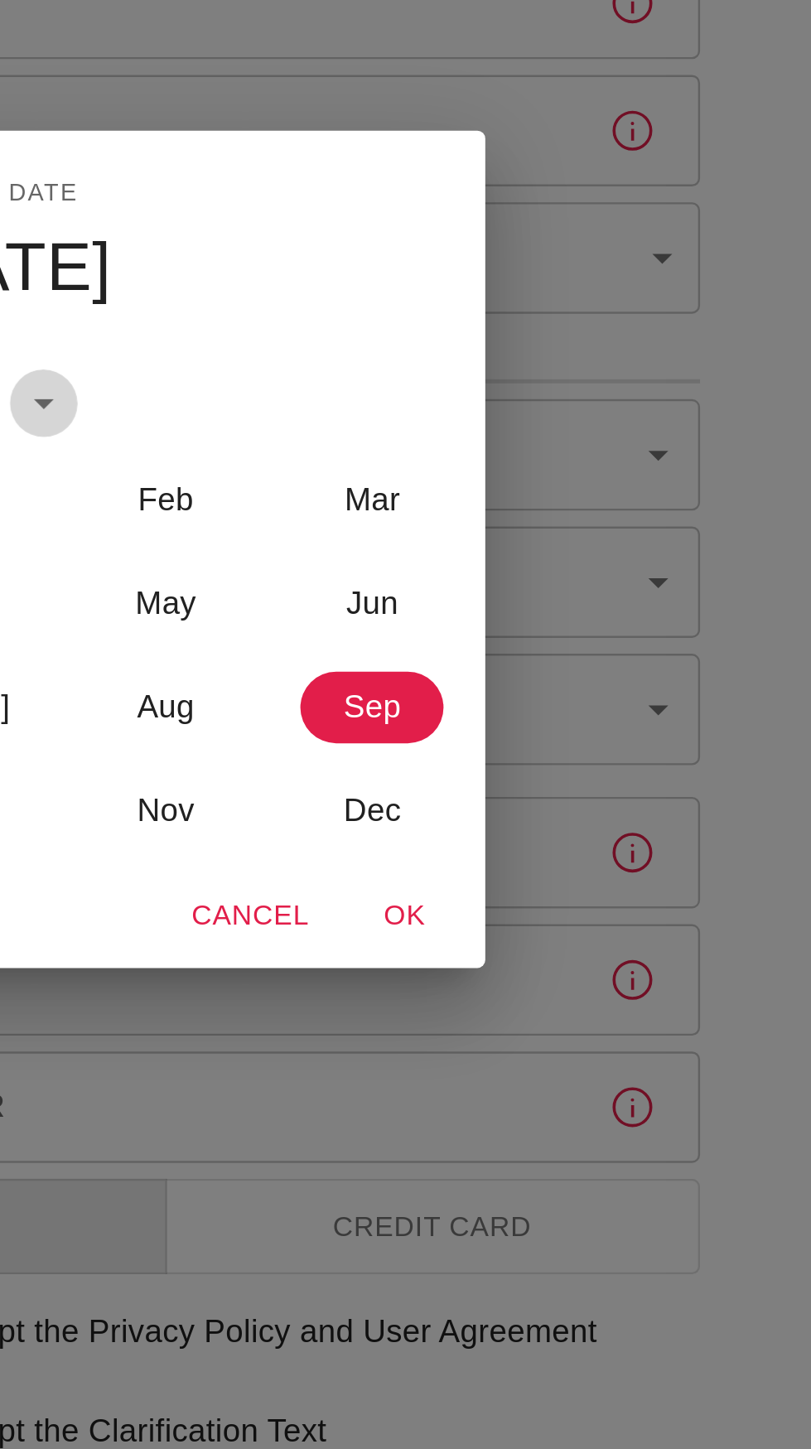
click at [359, 664] on icon "calendar view is open, switch to year view" at bounding box center [355, 664] width 8 height 4
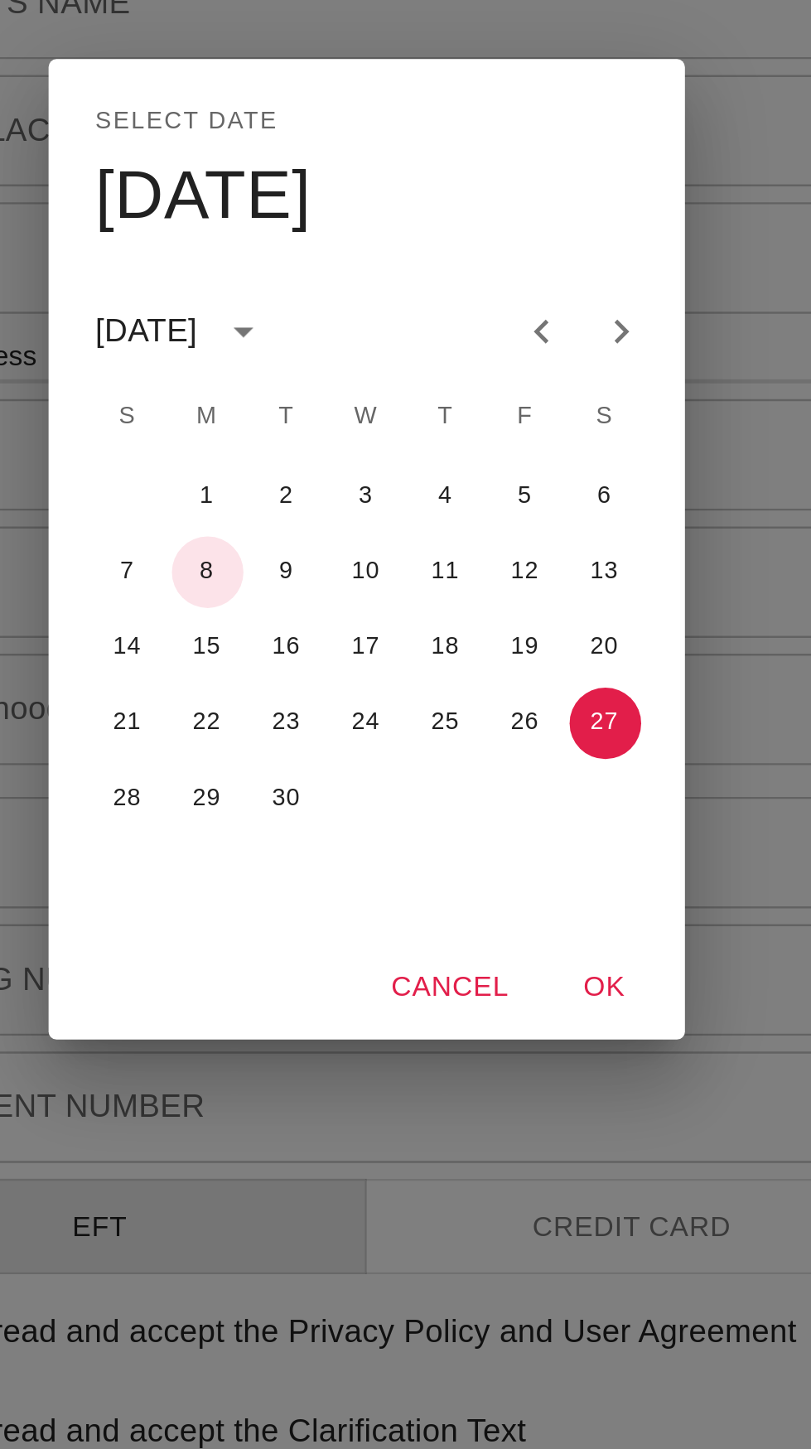
click at [349, 730] on button "8" at bounding box center [340, 734] width 30 height 30
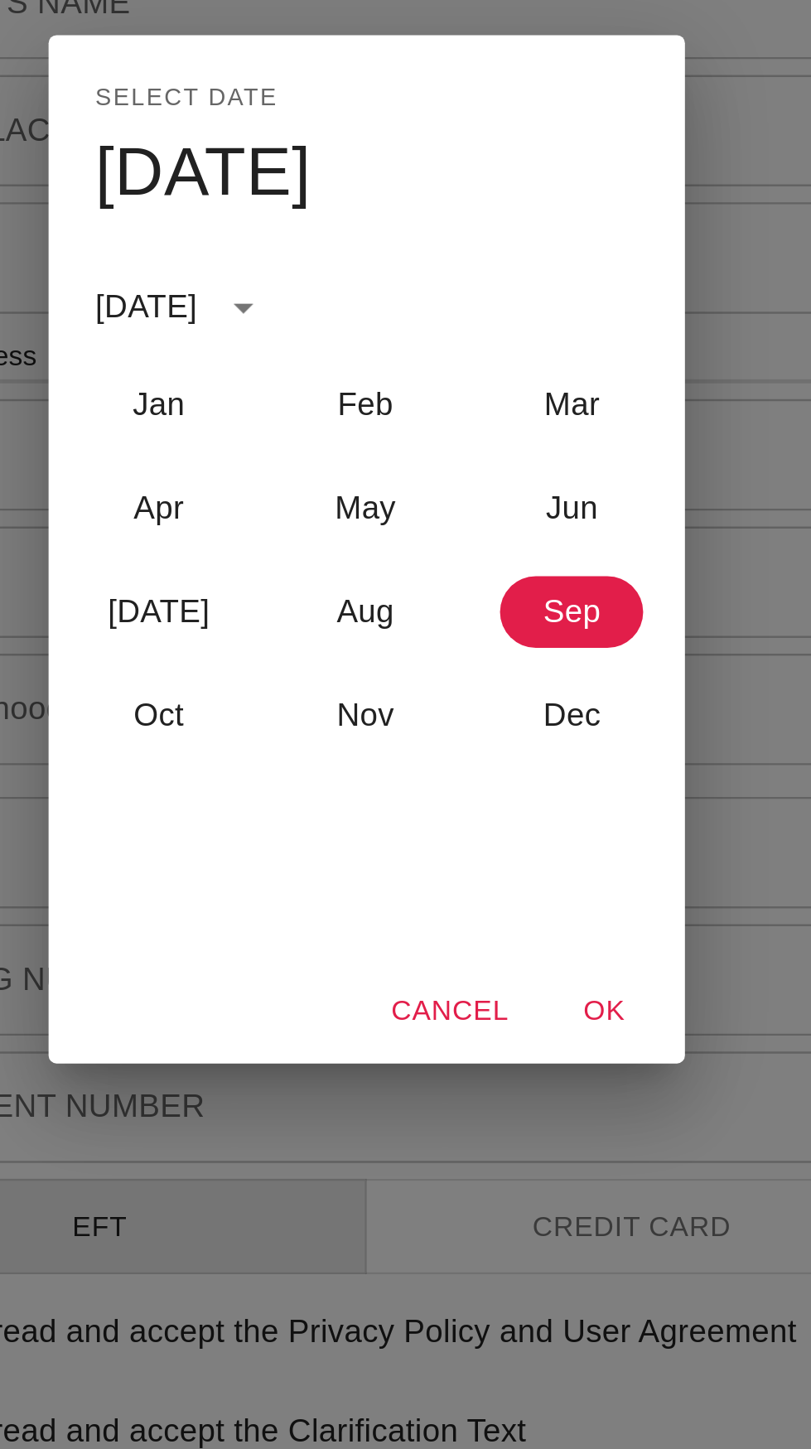
type input "[DATE]"
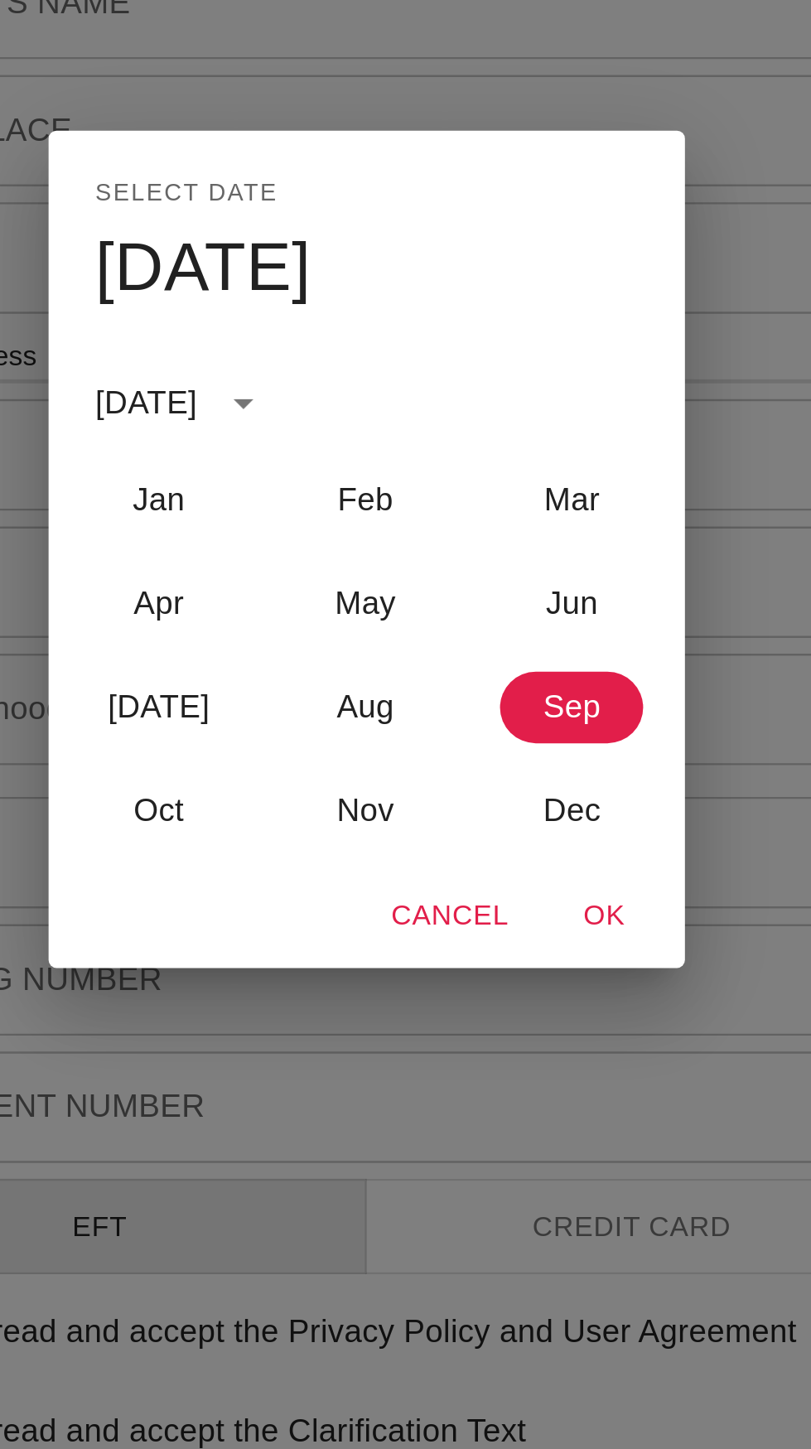
click at [510, 883] on button "OK" at bounding box center [505, 877] width 53 height 31
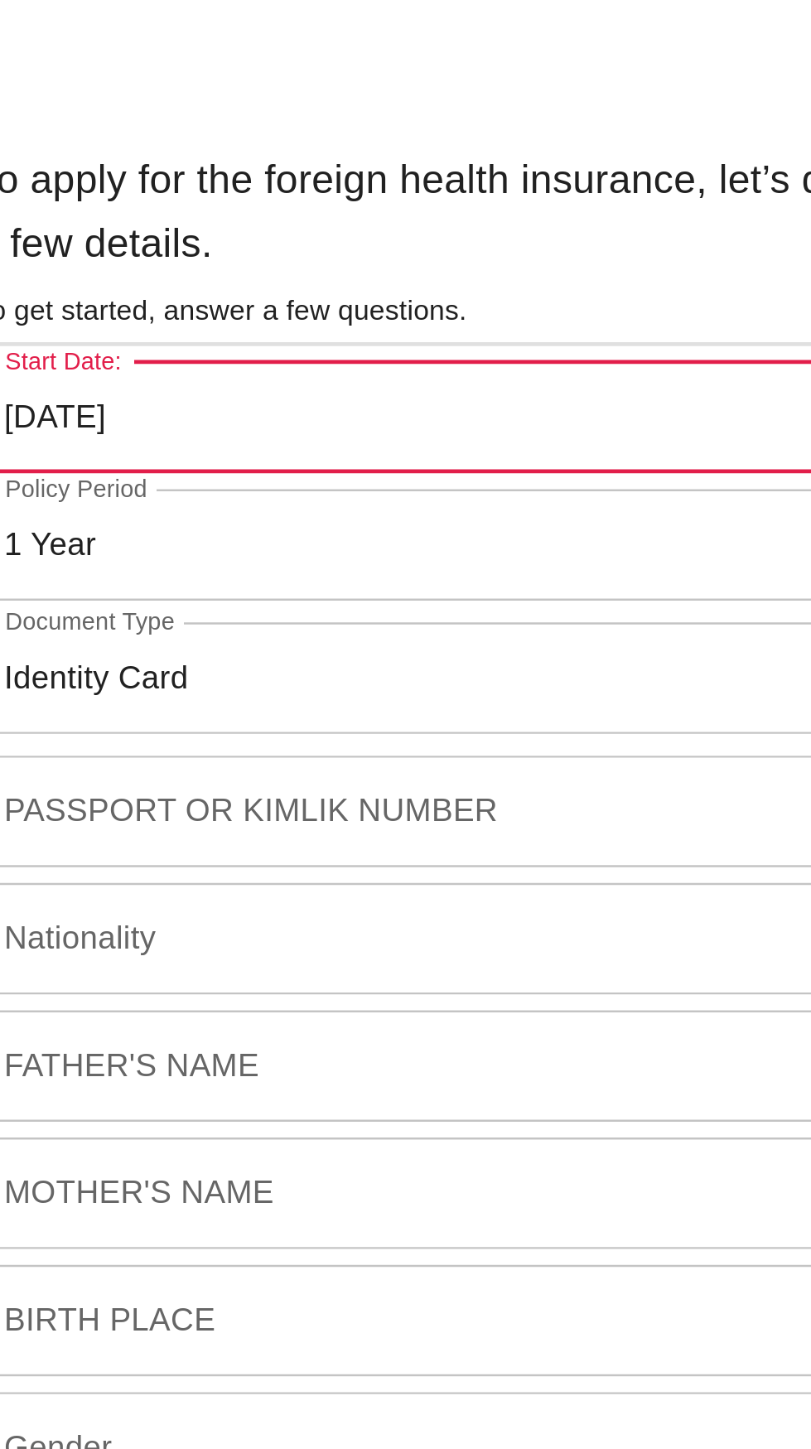
click at [353, 173] on input "[DATE]" at bounding box center [406, 174] width 444 height 46
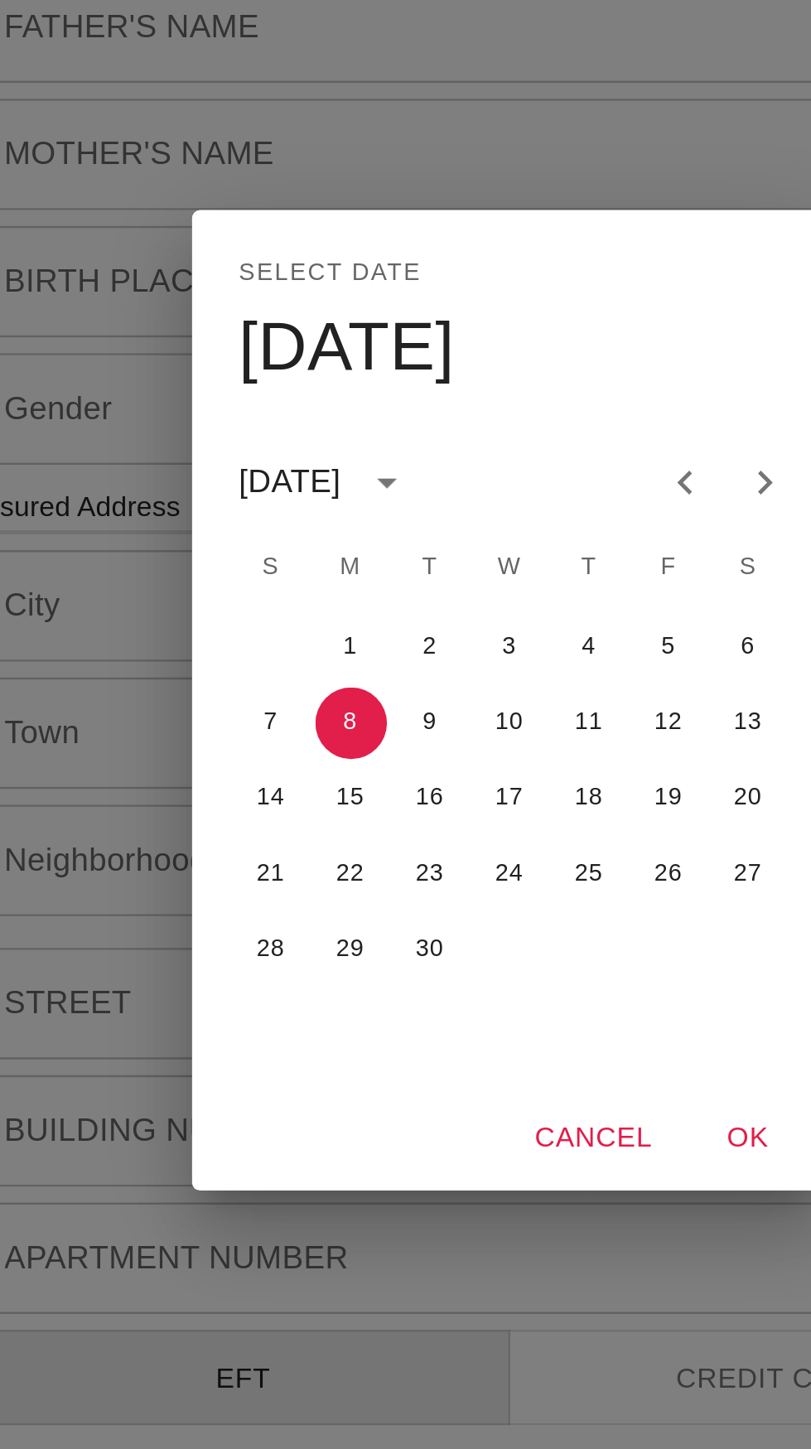
click at [359, 633] on icon "calendar view is open, switch to year view" at bounding box center [355, 634] width 8 height 4
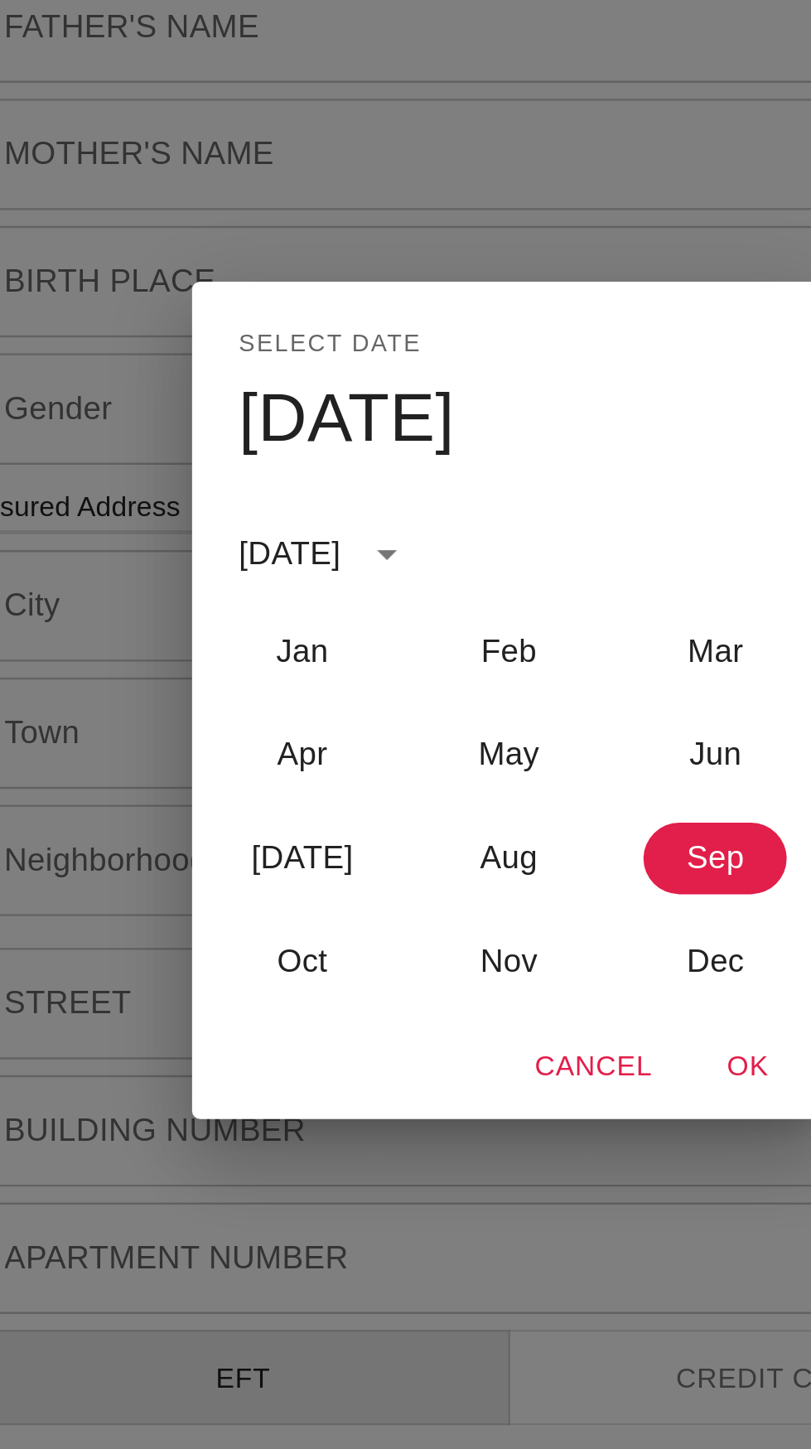
click at [359, 665] on icon "calendar view is open, switch to year view" at bounding box center [355, 664] width 8 height 4
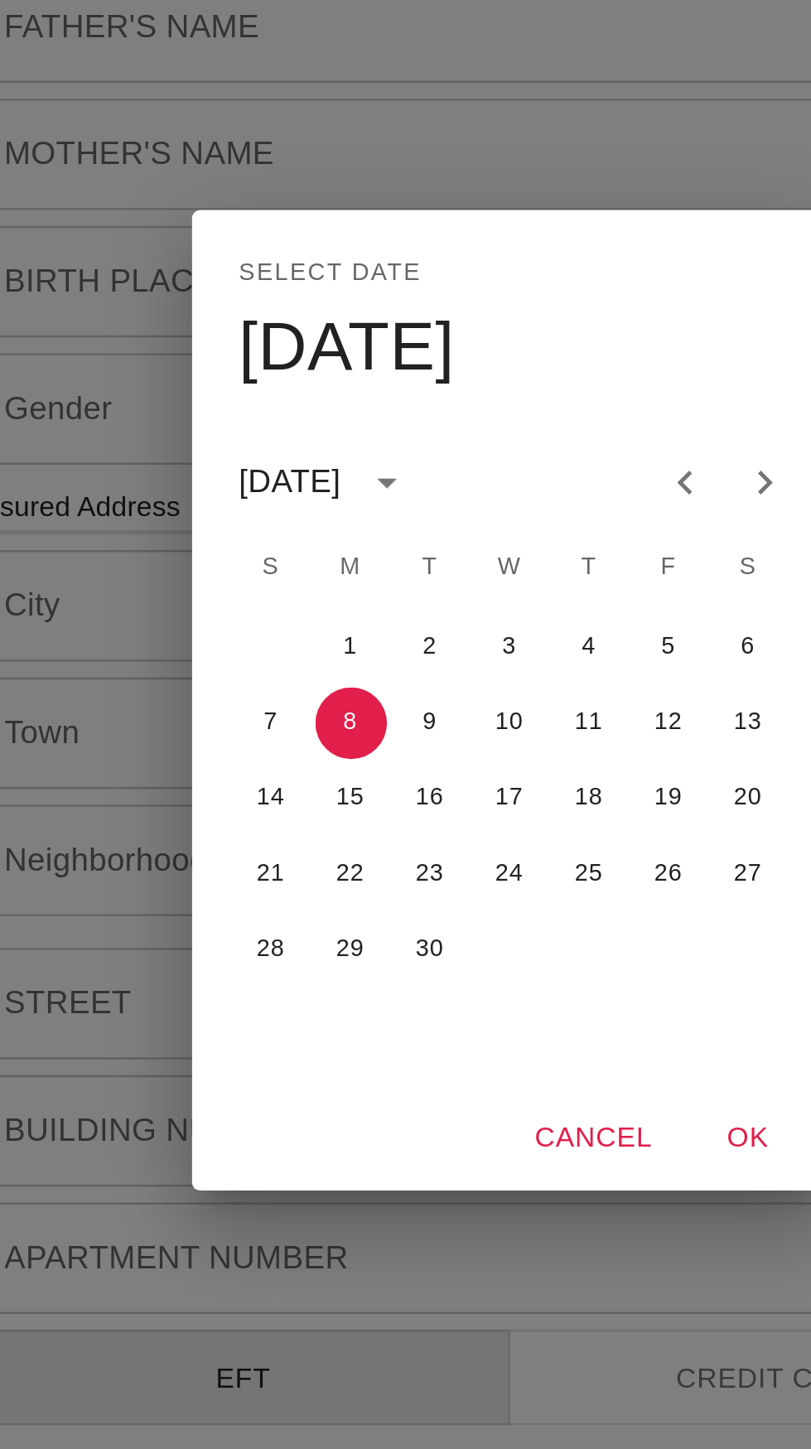
click at [365, 636] on icon "calendar view is open, switch to year view" at bounding box center [355, 634] width 20 height 20
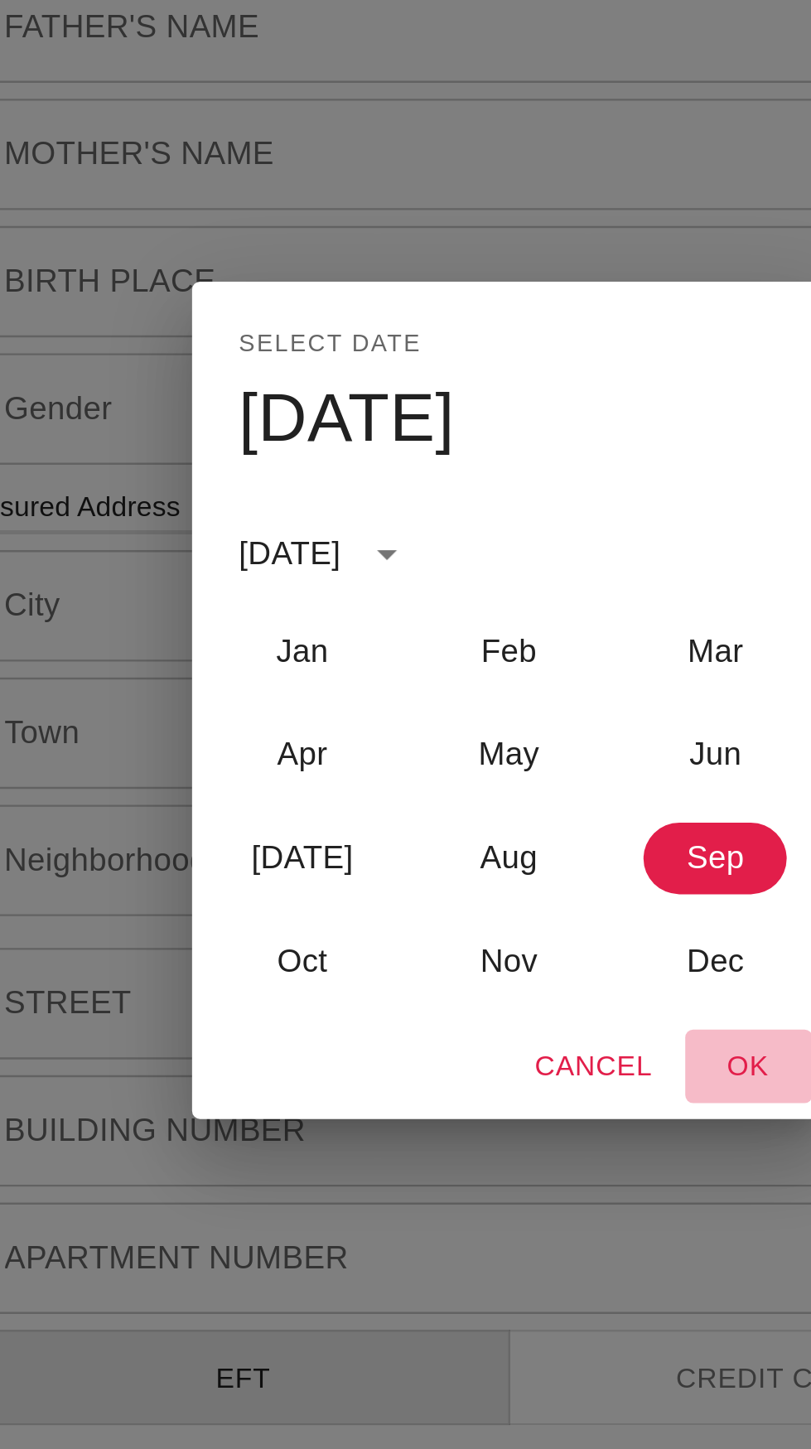
click at [508, 882] on button "OK" at bounding box center [505, 877] width 53 height 31
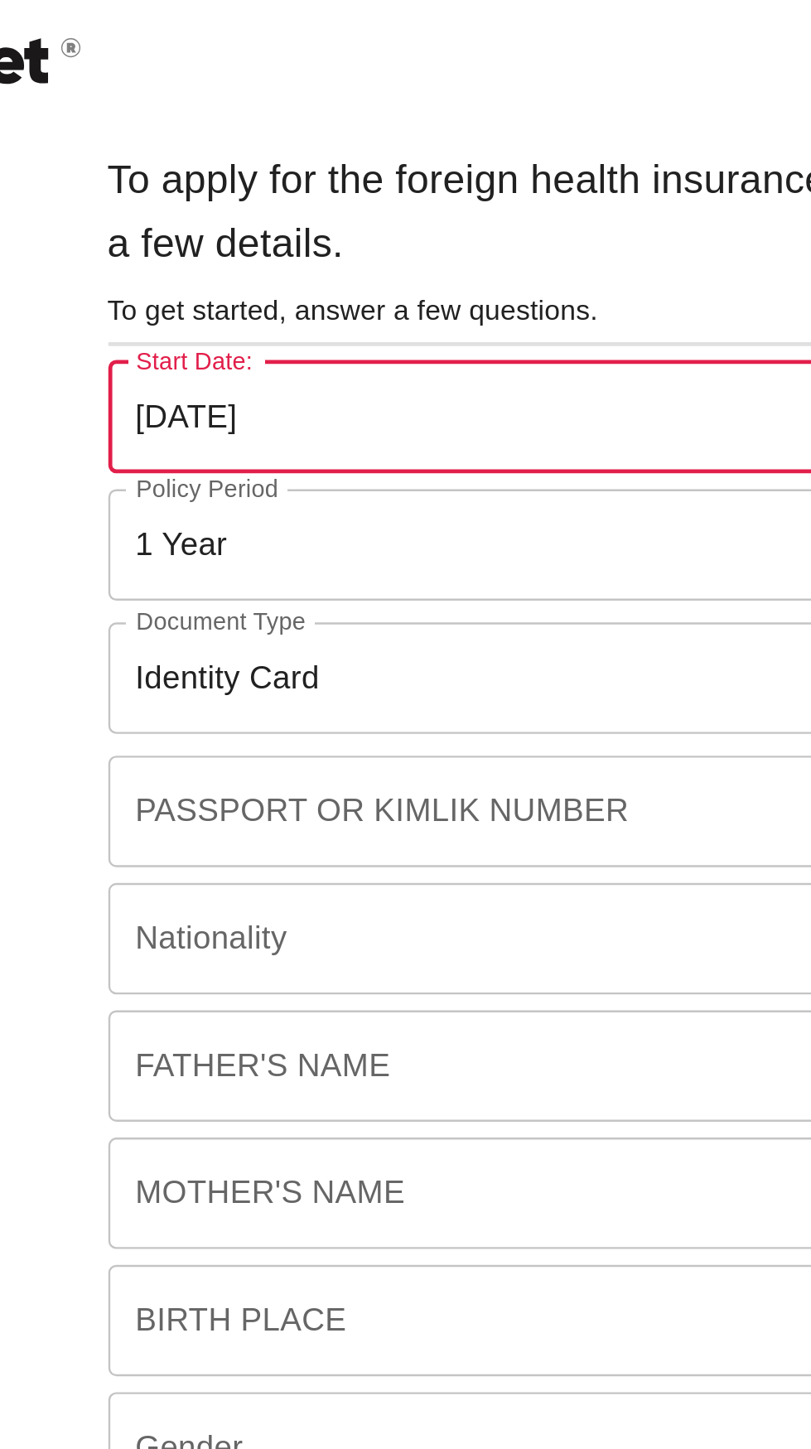
click at [357, 181] on input "[DATE]" at bounding box center [406, 174] width 444 height 46
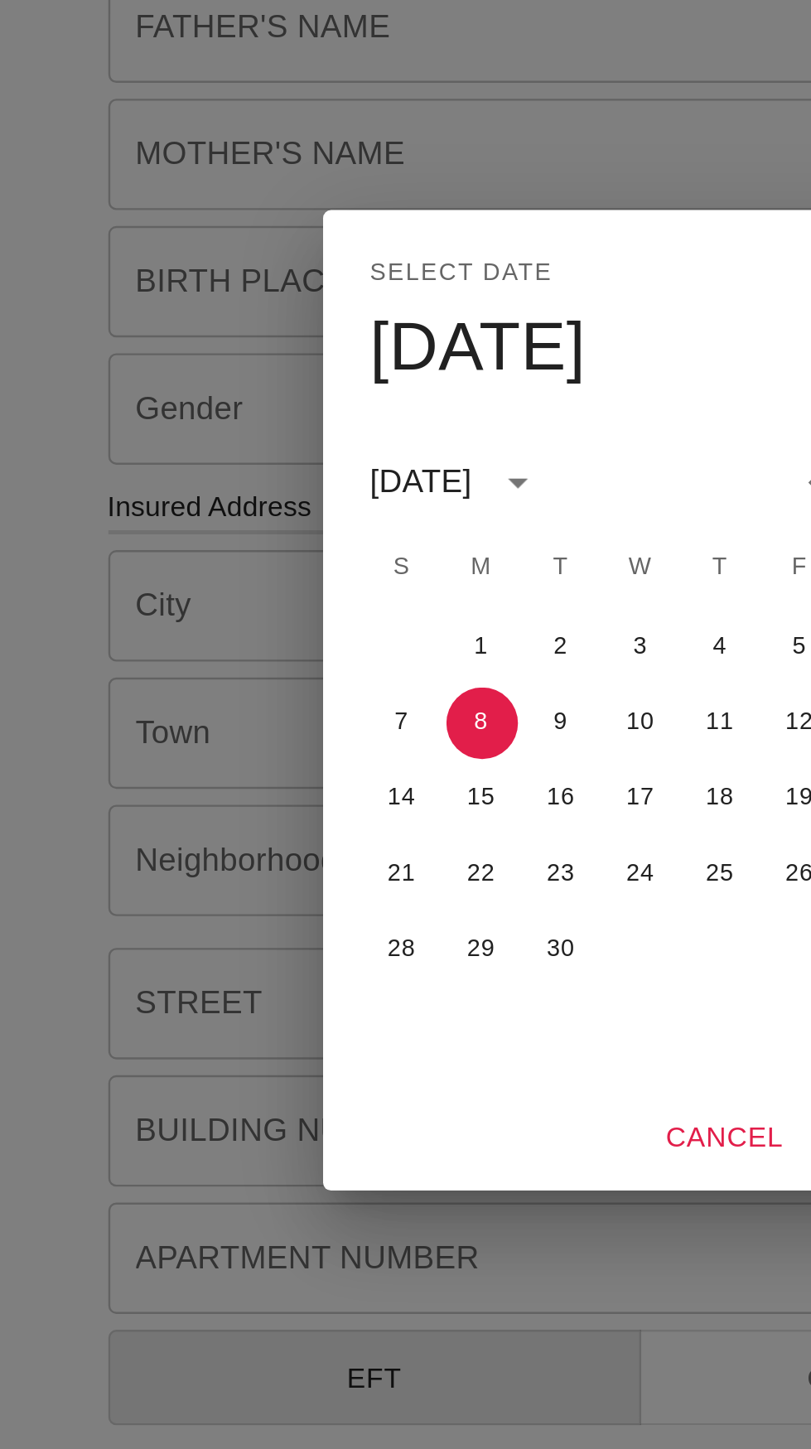
click at [409, 955] on div "Select date September [DATE] S M T W T F S 1 2 3 4 5 6 7 8 9 10 11 12 13 14 15 …" at bounding box center [405, 724] width 811 height 1449
